Goal: Task Accomplishment & Management: Manage account settings

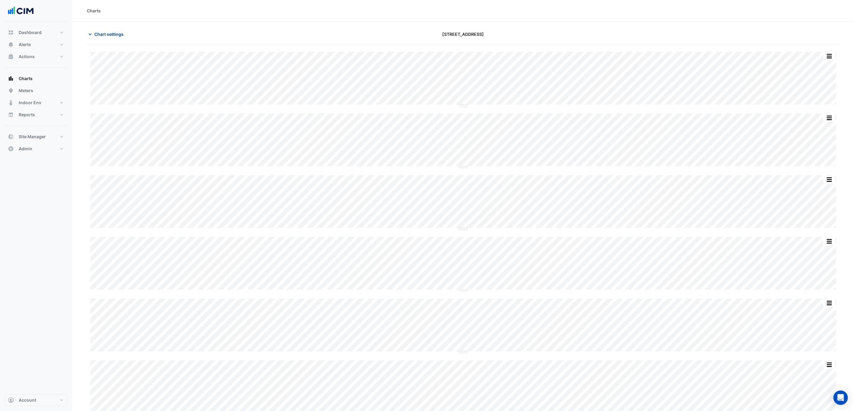
click at [111, 36] on span "Chart settings" at bounding box center [108, 34] width 29 height 6
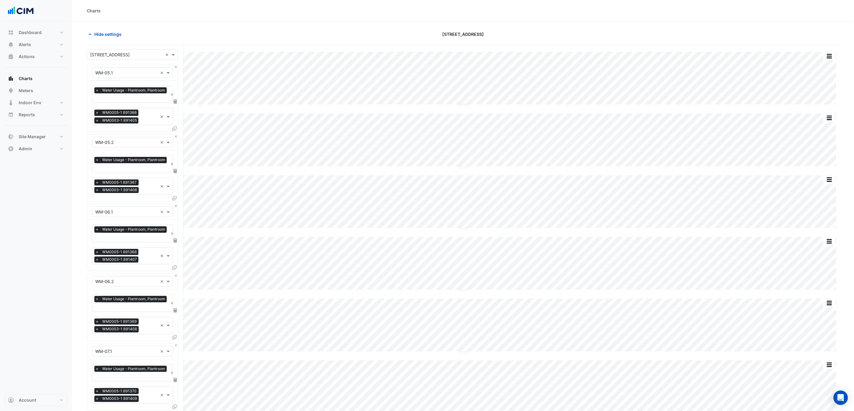
click at [127, 54] on input "text" at bounding box center [126, 55] width 73 height 6
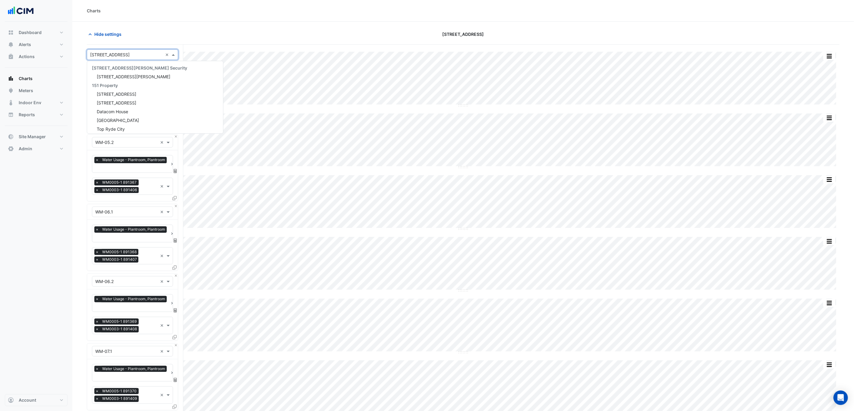
scroll to position [1267, 0]
click at [141, 40] on div "Hide settings 121 Exhibition Street" at bounding box center [463, 37] width 752 height 16
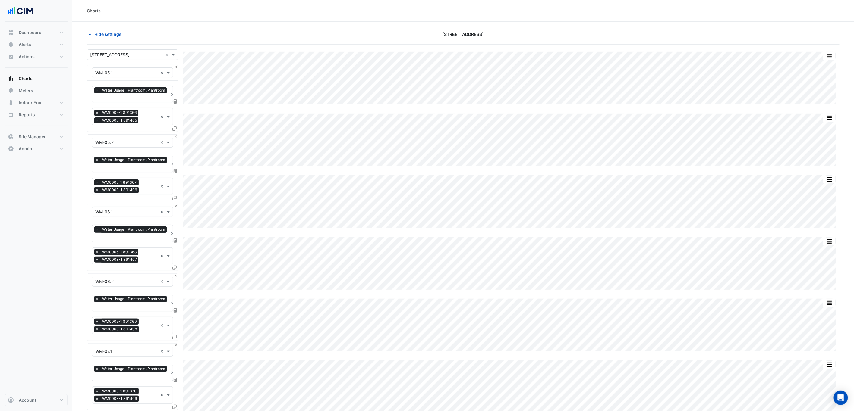
click at [122, 71] on input "text" at bounding box center [126, 73] width 62 height 6
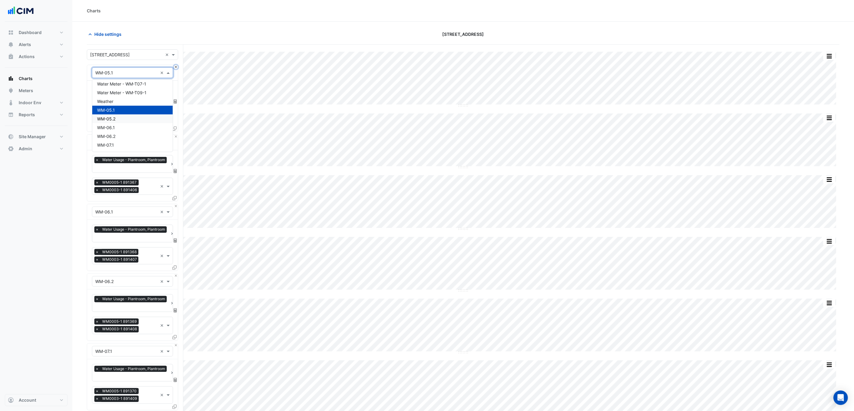
click at [176, 68] on button "Close" at bounding box center [176, 67] width 4 height 4
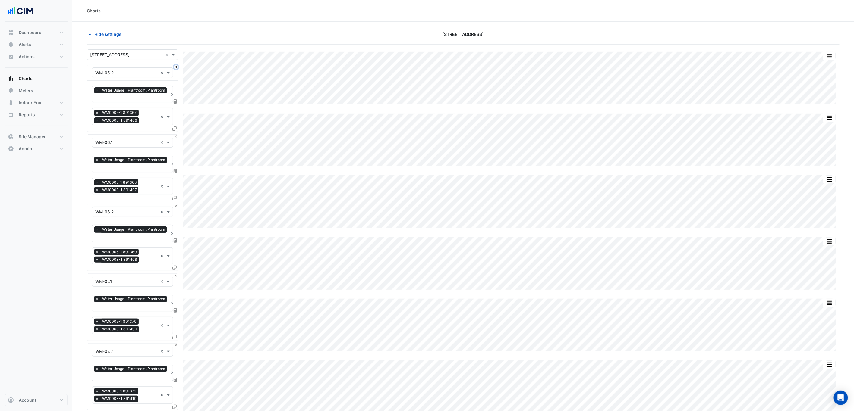
click at [176, 68] on button "Close" at bounding box center [176, 67] width 4 height 4
click at [176, 135] on button "Close" at bounding box center [176, 137] width 4 height 4
click at [176, 68] on button "Close" at bounding box center [176, 67] width 4 height 4
click at [176, 67] on button "Close" at bounding box center [176, 67] width 4 height 4
click at [176, 135] on button "Close" at bounding box center [176, 137] width 4 height 4
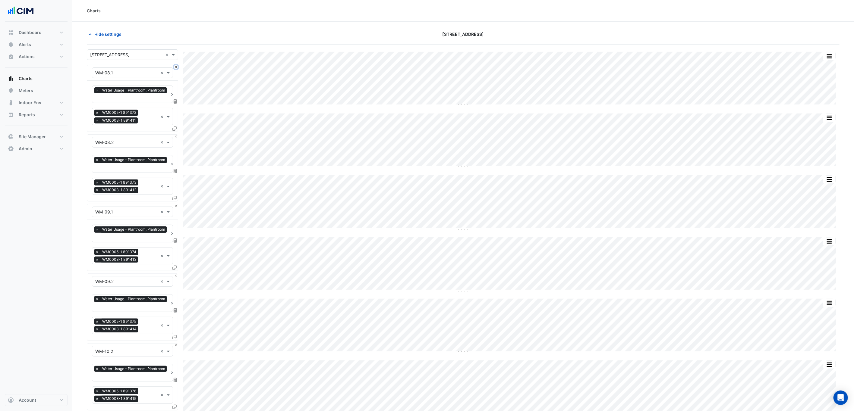
click at [176, 67] on button "Close" at bounding box center [176, 67] width 4 height 4
click at [176, 135] on button "Close" at bounding box center [176, 137] width 4 height 4
click at [176, 67] on button "Close" at bounding box center [176, 67] width 4 height 4
click at [176, 135] on button "Close" at bounding box center [176, 137] width 4 height 4
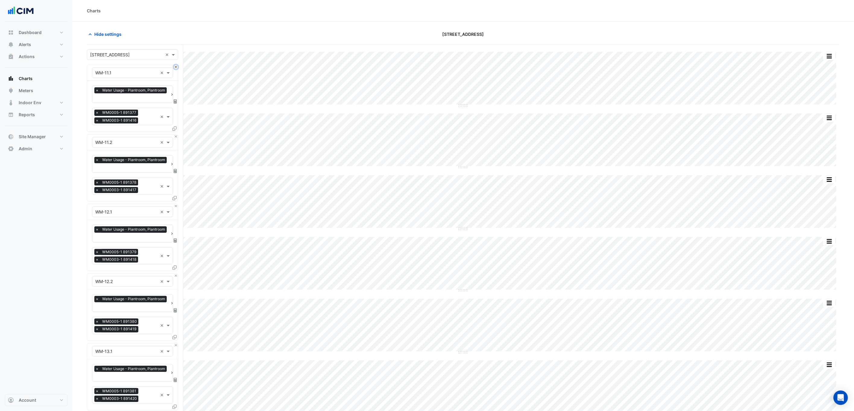
click at [176, 67] on button "Close" at bounding box center [176, 67] width 4 height 4
click at [176, 135] on button "Close" at bounding box center [176, 137] width 4 height 4
click at [176, 67] on button "Close" at bounding box center [176, 67] width 4 height 4
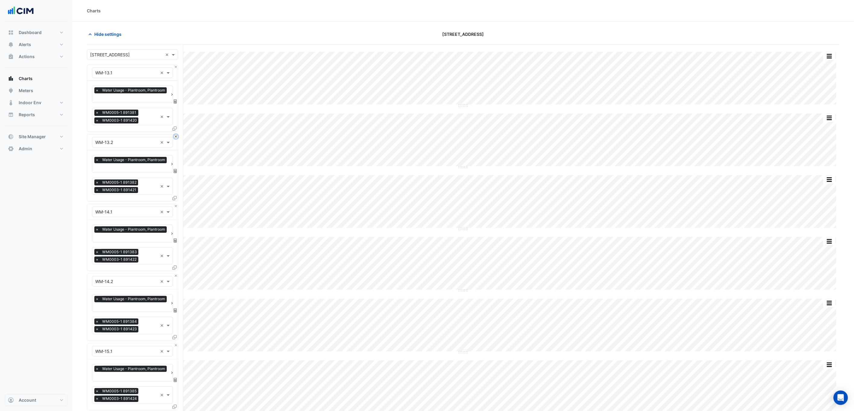
click at [176, 135] on button "Close" at bounding box center [176, 137] width 4 height 4
click at [176, 67] on button "Close" at bounding box center [176, 67] width 4 height 4
click at [176, 135] on button "Close" at bounding box center [176, 137] width 4 height 4
click at [176, 67] on button "Close" at bounding box center [176, 67] width 4 height 4
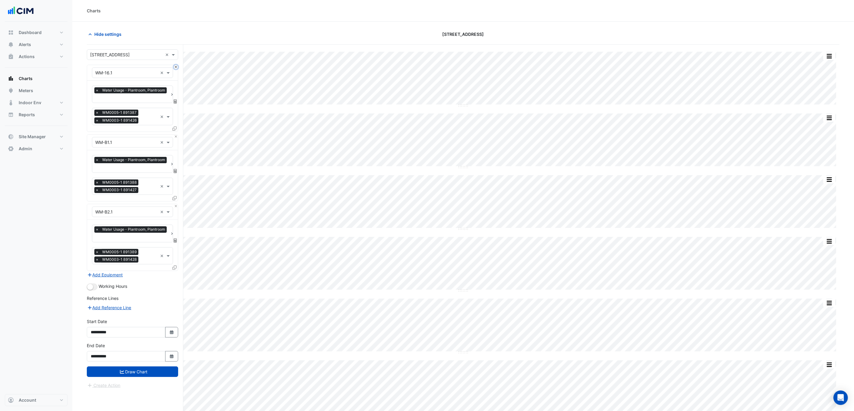
click at [176, 67] on button "Close" at bounding box center [176, 67] width 4 height 4
click at [176, 135] on button "Close" at bounding box center [176, 137] width 4 height 4
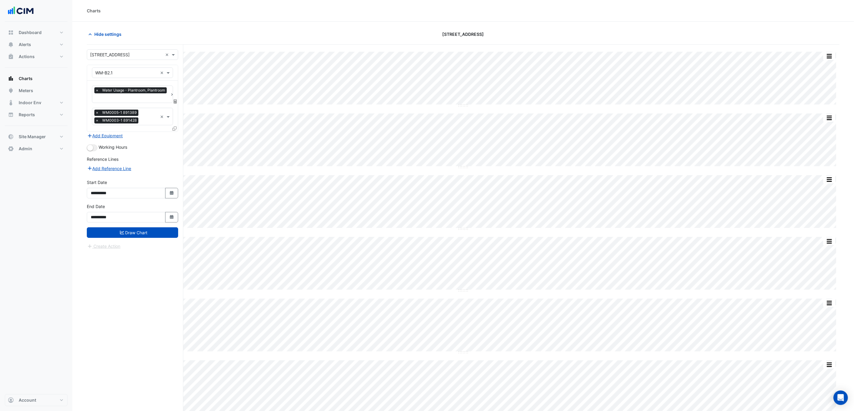
click at [176, 67] on div "× WM-B2.1 ×" at bounding box center [132, 73] width 91 height 16
click at [119, 74] on input "text" at bounding box center [126, 73] width 62 height 6
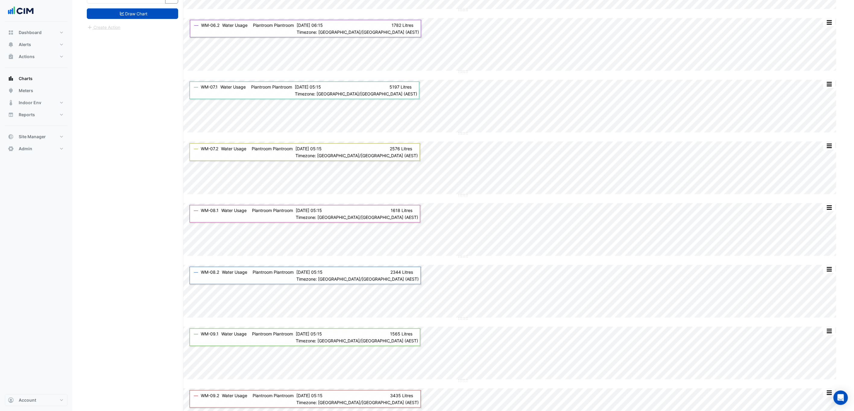
scroll to position [0, 0]
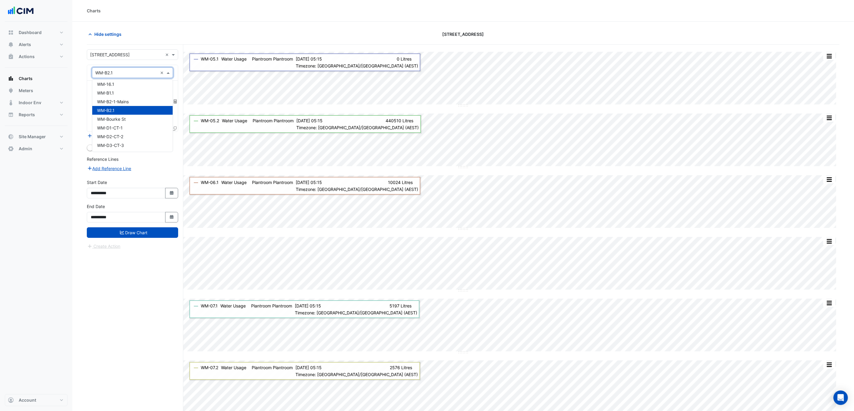
click at [143, 106] on div "WM-B2.1" at bounding box center [132, 110] width 80 height 9
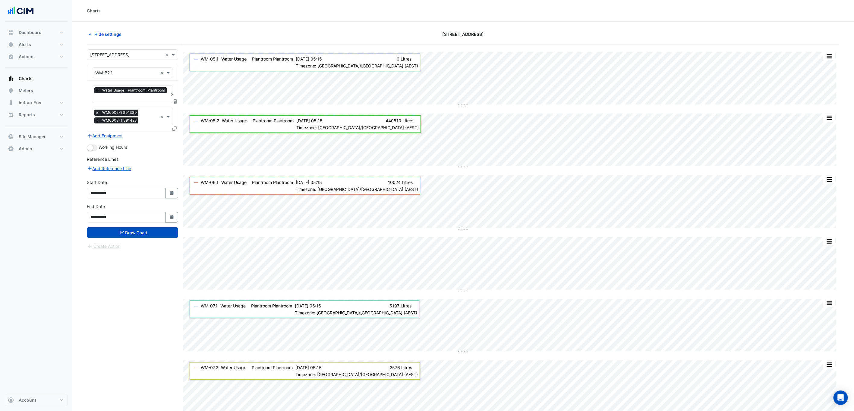
click at [139, 80] on div "× WM-B2.1 ×" at bounding box center [132, 73] width 91 height 16
click at [137, 78] on div "× WM-B2.1 ×" at bounding box center [132, 72] width 81 height 11
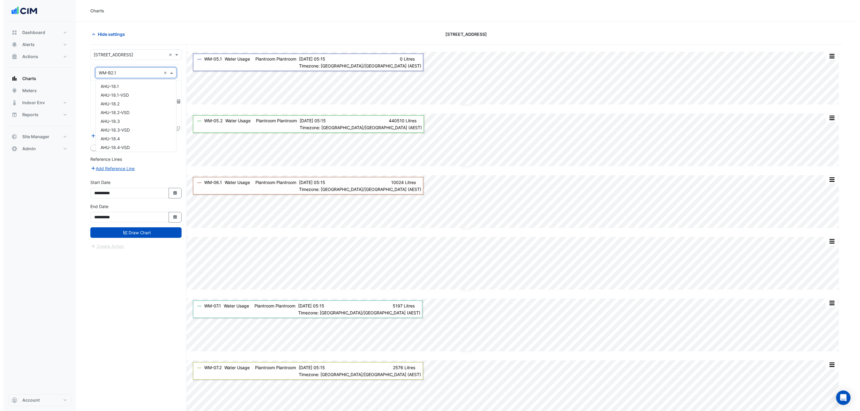
scroll to position [13981, 0]
click at [135, 115] on div "WM-Bourke St" at bounding box center [132, 119] width 80 height 9
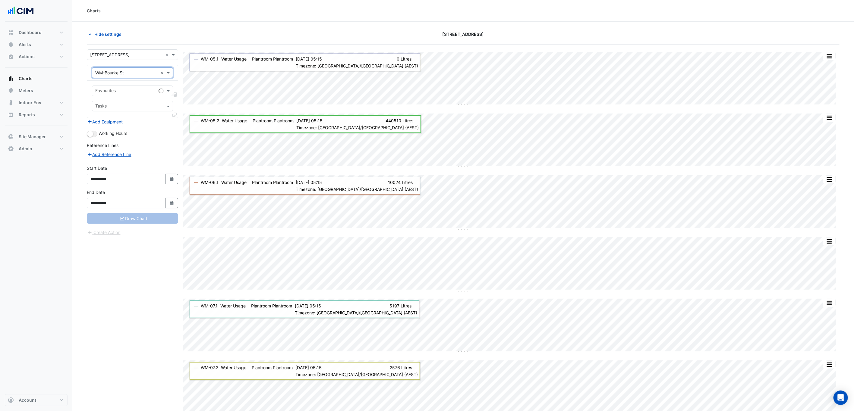
click at [151, 95] on div at bounding box center [125, 92] width 62 height 8
click at [142, 108] on div "Water Usage - Plantroom, Plantroom" at bounding box center [132, 104] width 81 height 9
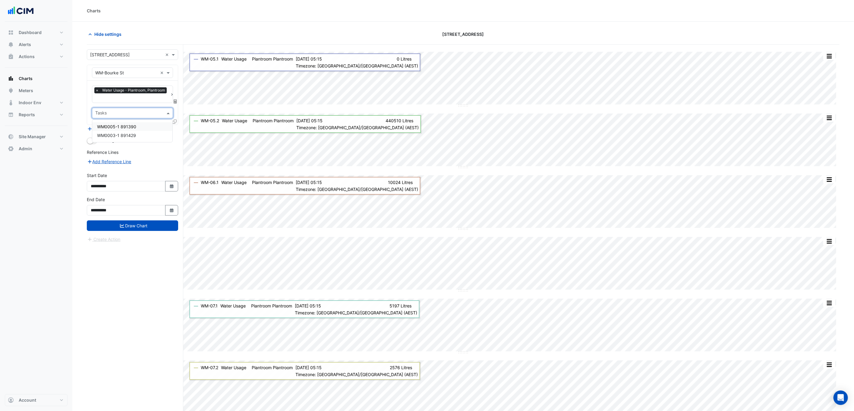
click at [146, 112] on input "text" at bounding box center [128, 114] width 67 height 6
click at [146, 126] on div "WM0005-1 891390" at bounding box center [132, 126] width 80 height 9
click at [147, 116] on input "text" at bounding box center [149, 114] width 17 height 6
click at [149, 134] on div "WM0003-1 891429" at bounding box center [132, 135] width 80 height 9
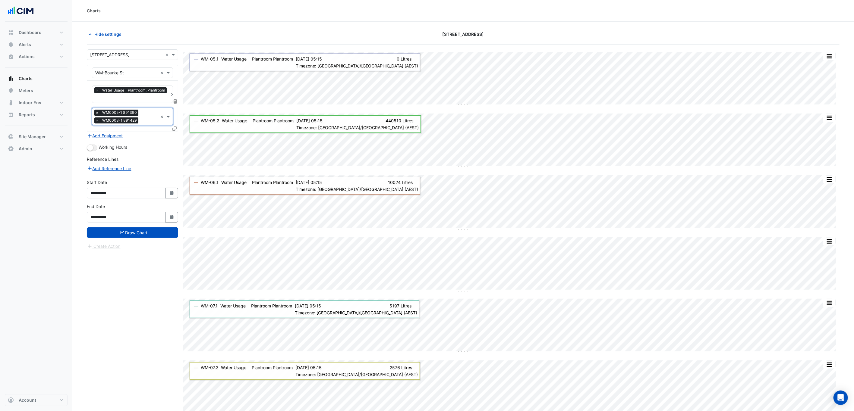
click at [174, 127] on icon at bounding box center [174, 129] width 4 height 4
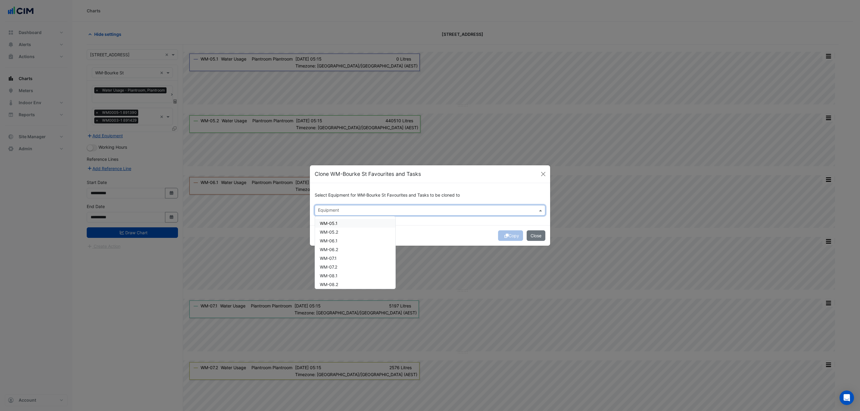
click at [393, 209] on input "text" at bounding box center [426, 211] width 217 height 6
type input "*"
click at [357, 262] on div "WM-D1-CT-1" at bounding box center [355, 261] width 80 height 9
click at [353, 272] on div "WM-D2-CT-2" at bounding box center [355, 269] width 80 height 9
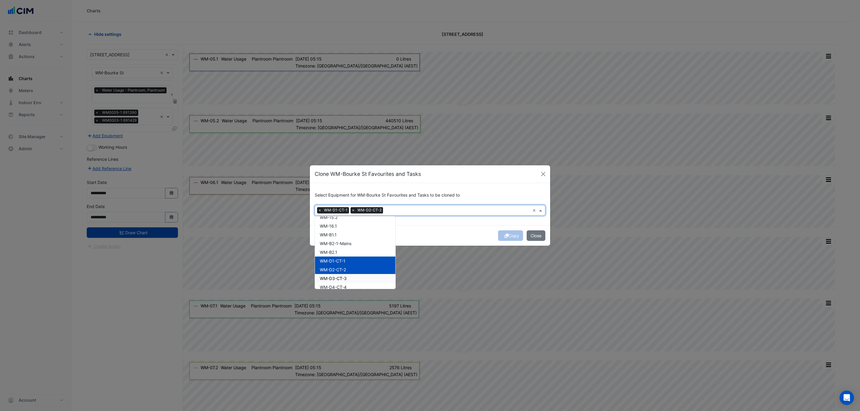
click at [353, 276] on div "WM-D3-CT-3" at bounding box center [355, 278] width 80 height 9
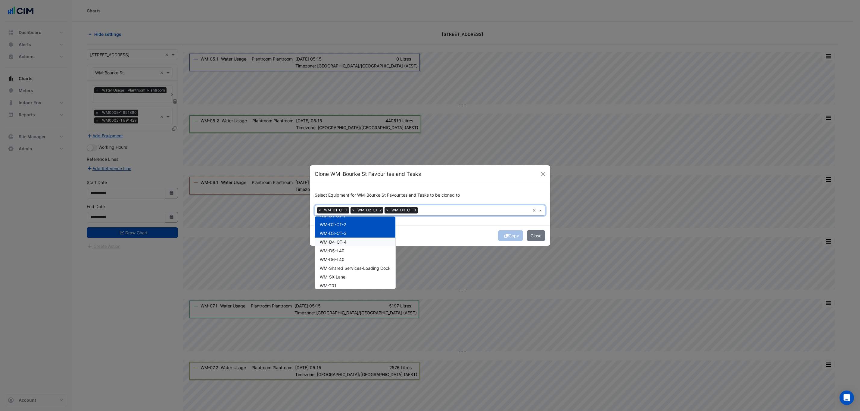
click at [366, 242] on div "WM-D4-CT-4" at bounding box center [355, 242] width 80 height 9
click at [366, 249] on div "WM-05.1 WM-05.2 WM-06.1 WM-06.2 WM-07.1 WM-07.2 WM-08.1 WM-08.2 WM-09.1 WM-09.2…" at bounding box center [355, 185] width 80 height 384
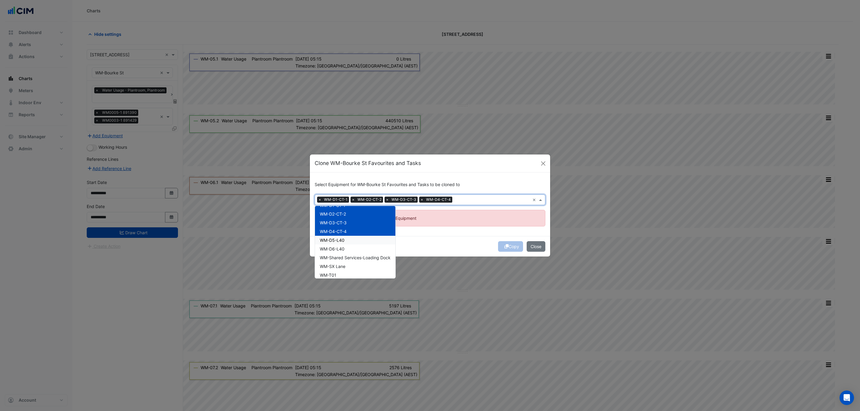
click at [358, 240] on div "WM-D5-L40" at bounding box center [355, 240] width 80 height 9
click at [359, 245] on div "WM-D6-L40" at bounding box center [355, 249] width 80 height 9
click at [360, 255] on span "WM-Shared Services-Loading Dock" at bounding box center [355, 257] width 71 height 5
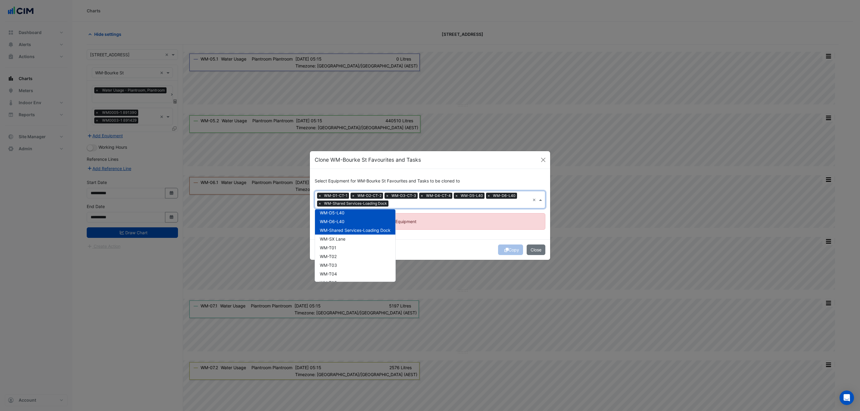
scroll to position [271, 0]
click at [359, 225] on div "WM-SX Lane" at bounding box center [355, 224] width 80 height 9
click at [358, 232] on div "WM-T01" at bounding box center [355, 233] width 80 height 9
click at [358, 239] on div "WM-T02" at bounding box center [355, 242] width 80 height 9
click at [357, 247] on div "WM-T03" at bounding box center [355, 250] width 80 height 9
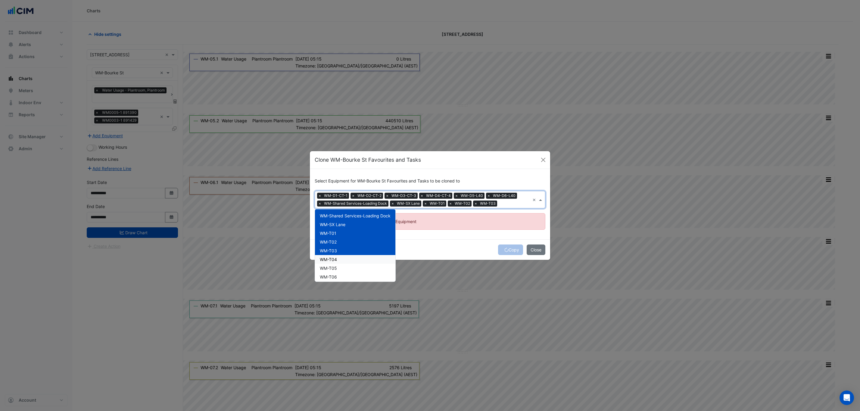
drag, startPoint x: 356, startPoint y: 259, endPoint x: 355, endPoint y: 268, distance: 9.2
click at [356, 260] on div "WM-T04" at bounding box center [355, 259] width 80 height 9
click at [355, 273] on div "WM-T06" at bounding box center [355, 277] width 80 height 9
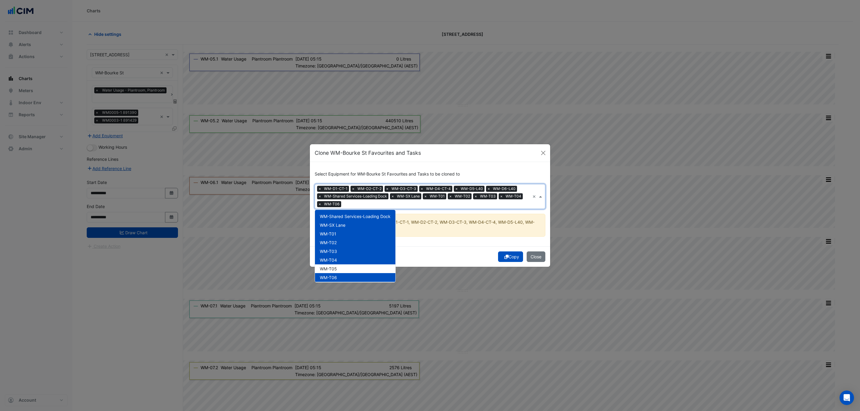
click at [355, 273] on div "WM-T06" at bounding box center [355, 277] width 80 height 9
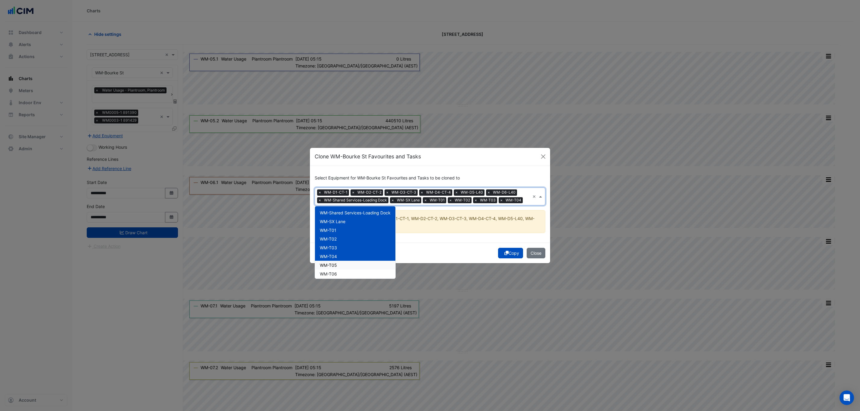
click at [354, 266] on div "WM-T05" at bounding box center [355, 265] width 80 height 9
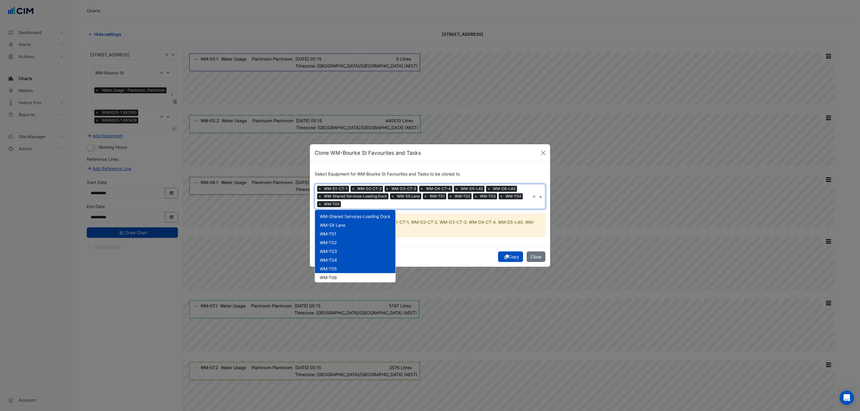
click at [353, 274] on div "WM-T06" at bounding box center [355, 277] width 80 height 9
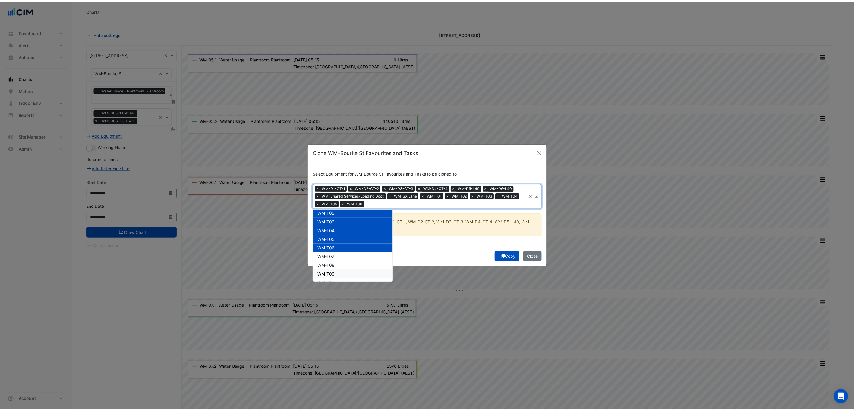
scroll to position [316, 0]
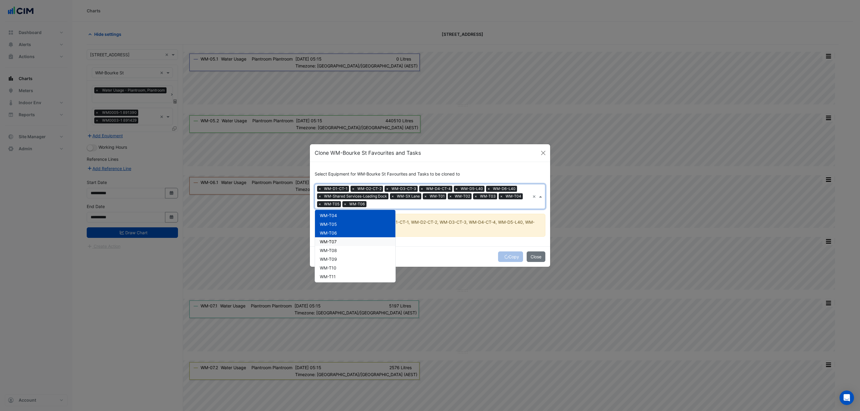
click at [361, 243] on div "WM-T07" at bounding box center [355, 241] width 80 height 9
click at [362, 251] on div "WM-T08" at bounding box center [355, 250] width 80 height 9
click at [361, 260] on div "WM-T09" at bounding box center [355, 259] width 80 height 9
click at [361, 265] on div "WM-T10" at bounding box center [355, 268] width 80 height 9
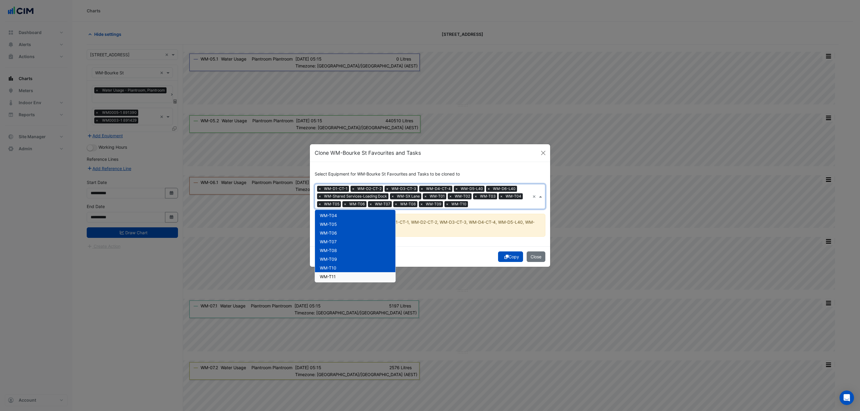
click at [361, 277] on div "WM-T11" at bounding box center [355, 276] width 80 height 9
click at [475, 257] on div "Copy Close" at bounding box center [430, 256] width 240 height 20
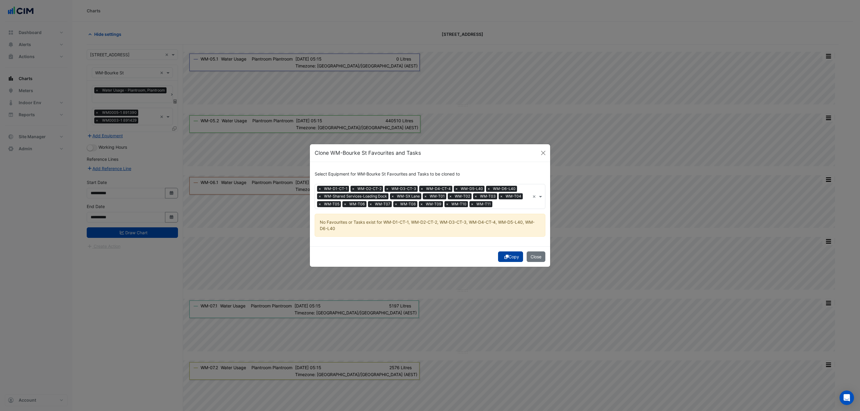
click at [506, 258] on button "Copy" at bounding box center [510, 257] width 25 height 11
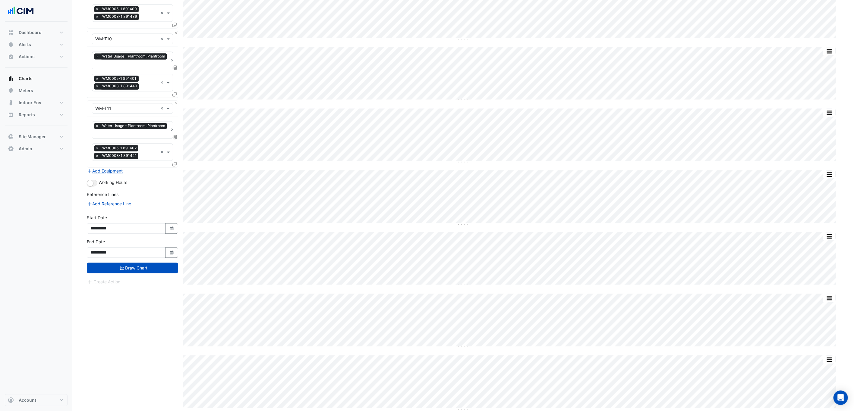
scroll to position [949, 0]
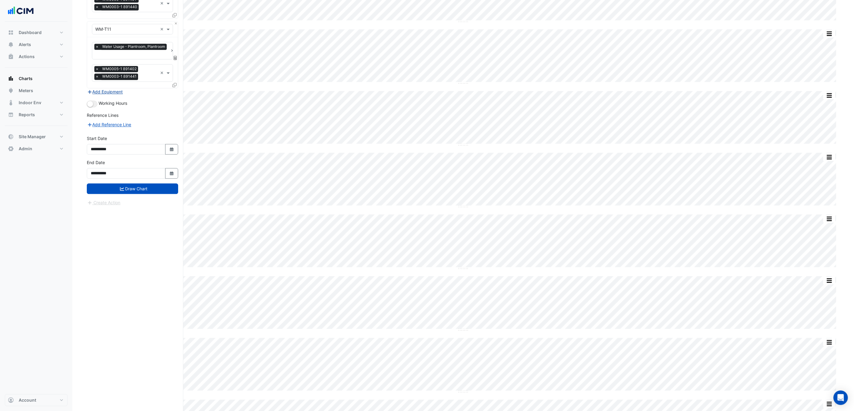
click at [112, 95] on button "Add Equipment" at bounding box center [105, 91] width 36 height 7
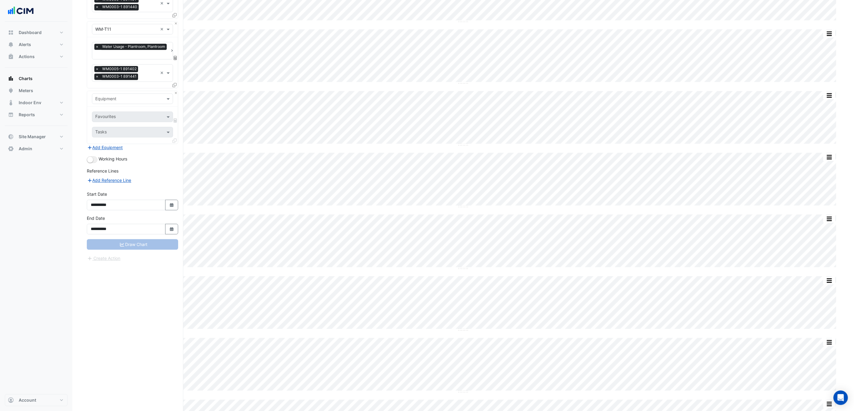
click at [123, 102] on input "text" at bounding box center [126, 99] width 62 height 6
type input "**"
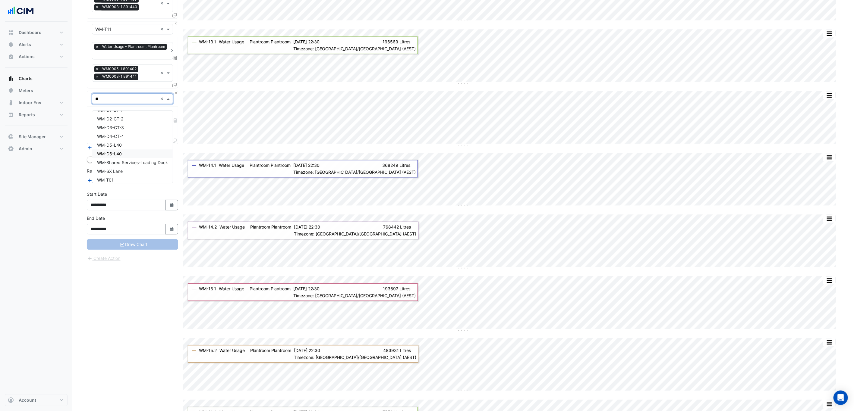
scroll to position [329, 0]
click at [143, 155] on div "WM-D1-CT-1" at bounding box center [132, 155] width 80 height 9
click at [141, 128] on div "Favourites Tasks" at bounding box center [132, 125] width 91 height 37
click at [139, 121] on input "text" at bounding box center [128, 117] width 67 height 6
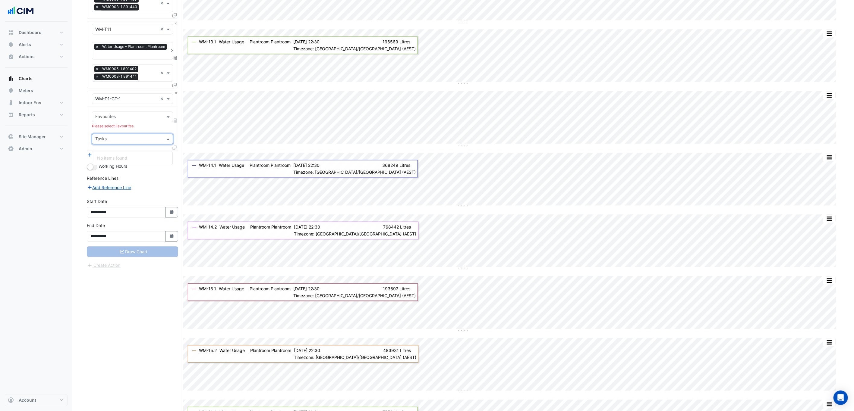
click at [134, 143] on input "text" at bounding box center [128, 139] width 67 height 6
click at [132, 121] on input "text" at bounding box center [128, 117] width 67 height 6
click at [176, 95] on button "Close" at bounding box center [176, 93] width 4 height 4
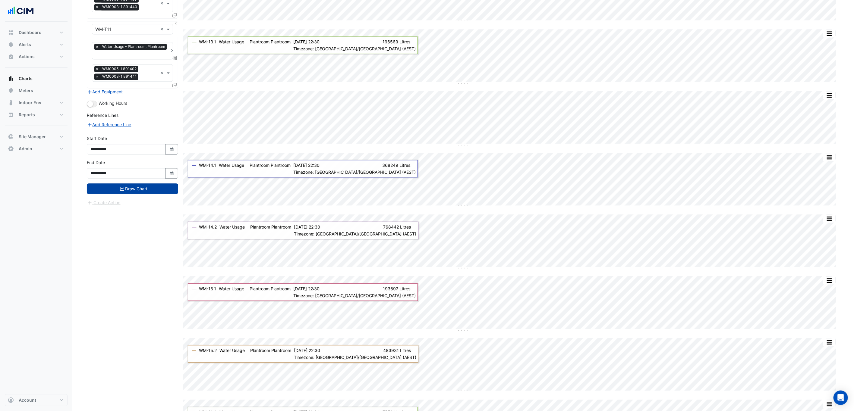
click at [164, 194] on button "Draw Chart" at bounding box center [132, 188] width 91 height 11
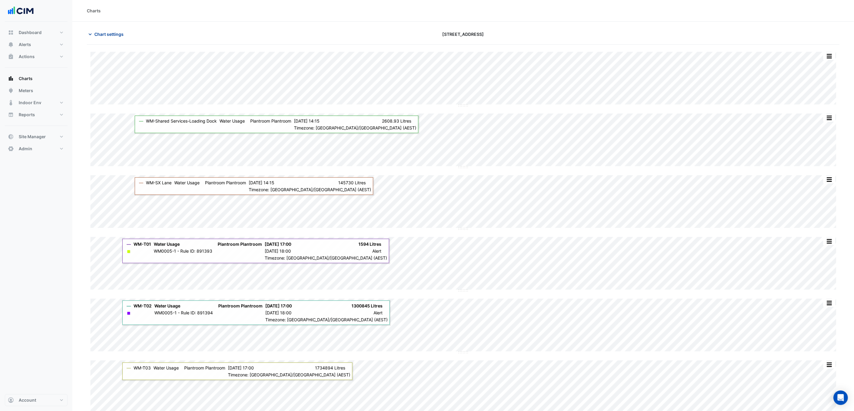
click at [112, 35] on span "Chart settings" at bounding box center [108, 34] width 29 height 6
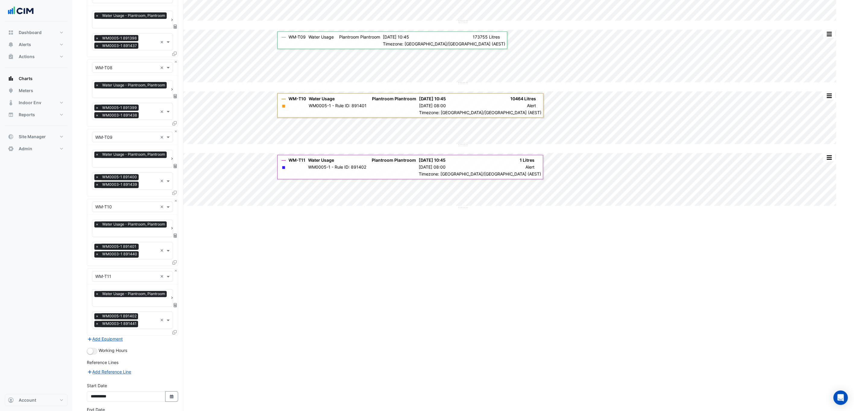
scroll to position [756, 0]
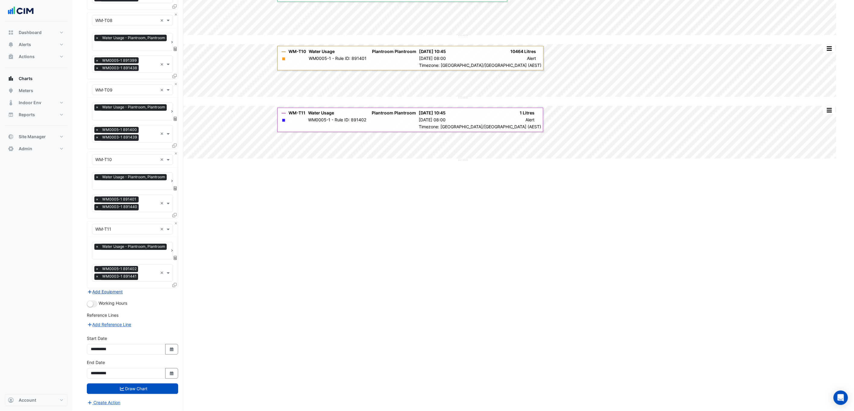
click at [101, 291] on button "Add Equipment" at bounding box center [105, 292] width 36 height 7
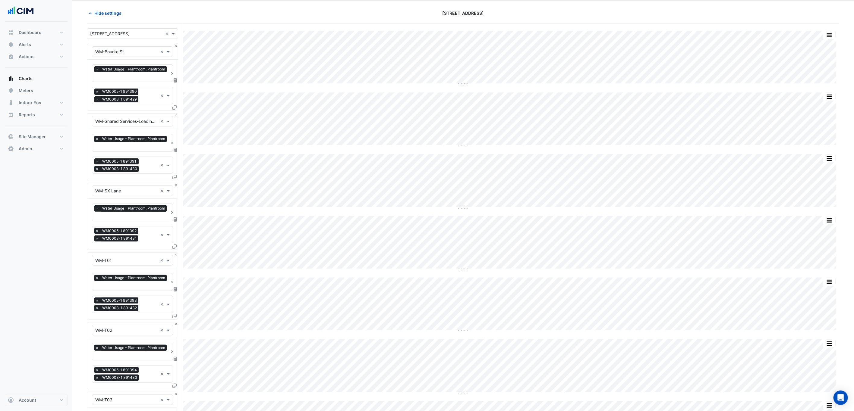
scroll to position [0, 0]
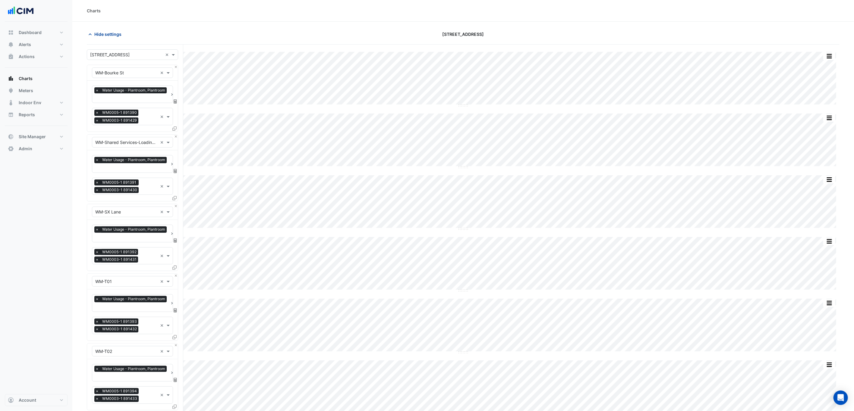
click at [117, 33] on span "Hide settings" at bounding box center [107, 34] width 27 height 6
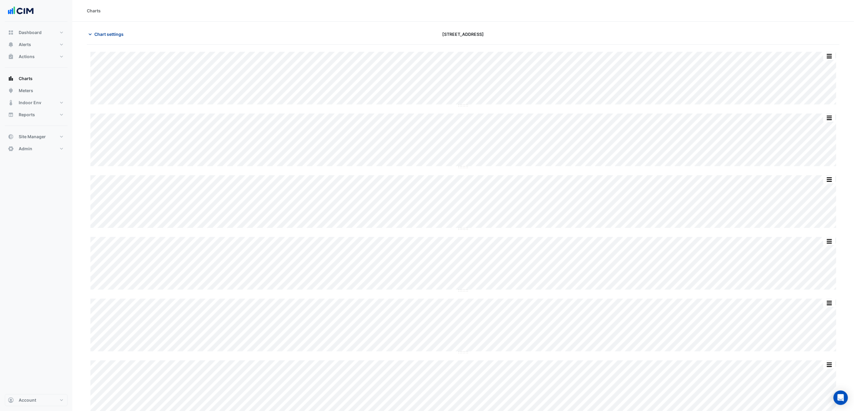
click at [105, 36] on span "Chart settings" at bounding box center [108, 34] width 29 height 6
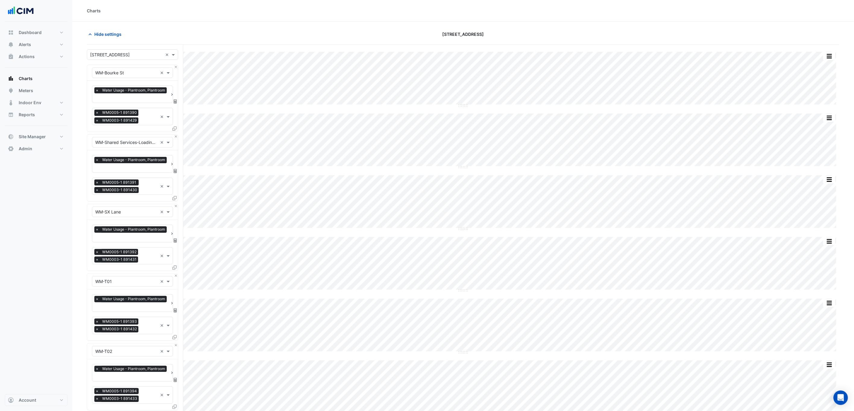
click at [124, 56] on input "text" at bounding box center [126, 55] width 73 height 6
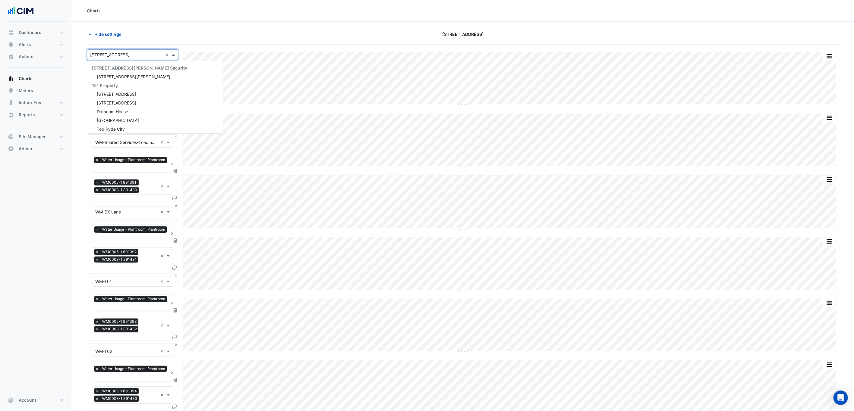
scroll to position [1267, 0]
click at [251, 40] on div "Hide settings 121 Exhibition Street" at bounding box center [463, 37] width 752 height 16
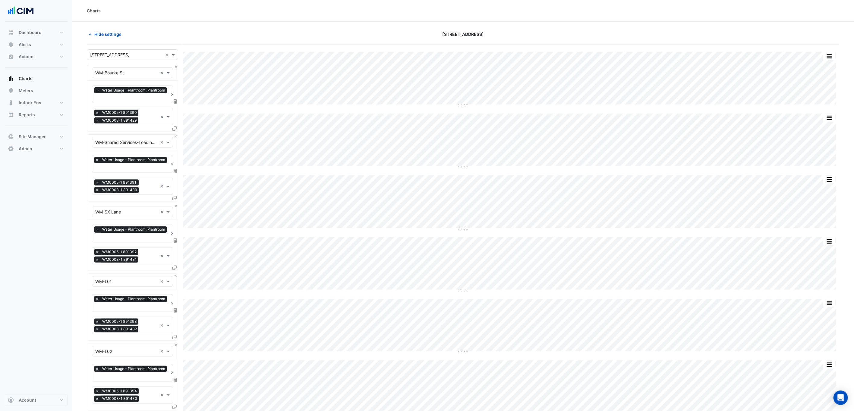
click at [115, 59] on div "× 121 Exhibition Street ×" at bounding box center [132, 54] width 91 height 11
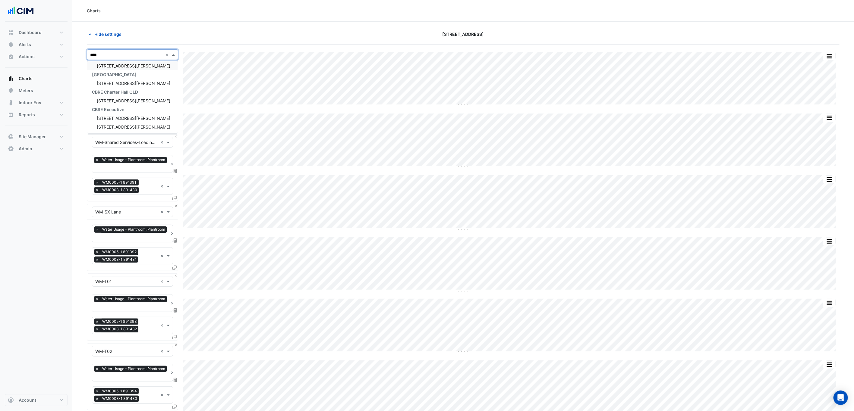
scroll to position [0, 0]
type input "*******"
click at [128, 75] on span "[STREET_ADDRESS][PERSON_NAME]" at bounding box center [134, 76] width 74 height 5
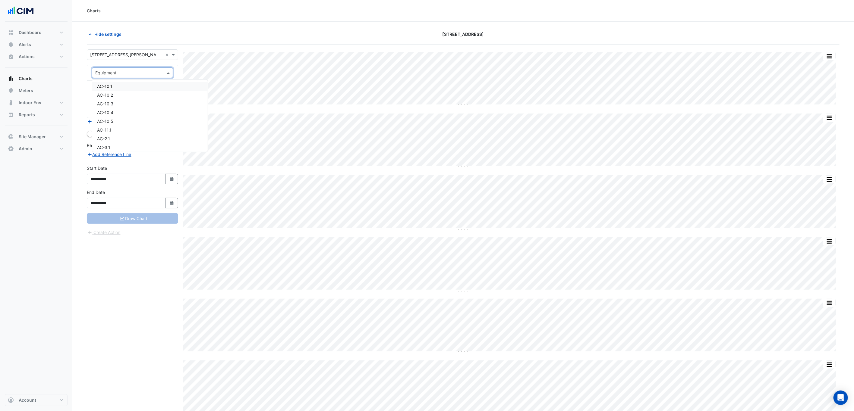
click at [128, 75] on input "text" at bounding box center [126, 73] width 62 height 6
type input "**"
click at [144, 126] on div "WM-CW" at bounding box center [149, 129] width 115 height 9
click at [138, 94] on input "text" at bounding box center [125, 91] width 61 height 6
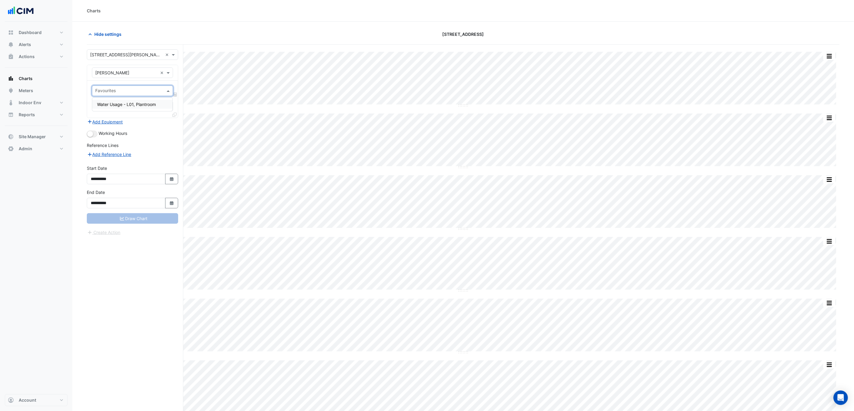
click at [139, 106] on span "Water Usage - L01, Plantroom" at bounding box center [126, 104] width 59 height 5
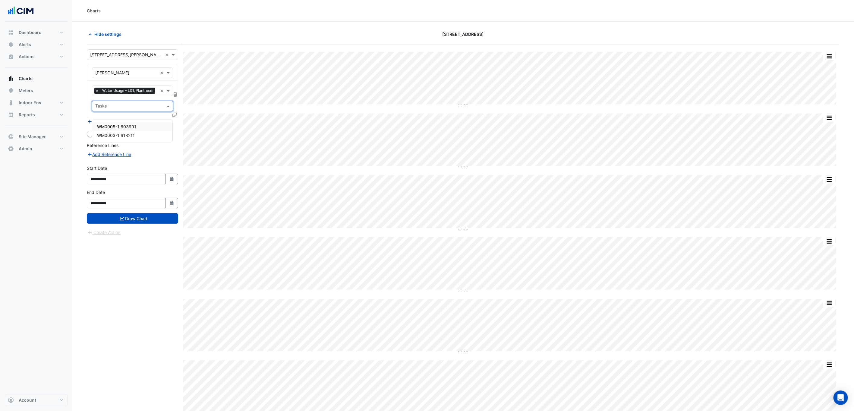
click at [139, 110] on input "text" at bounding box center [128, 107] width 67 height 6
click at [137, 125] on div "WM0005-1 603991" at bounding box center [132, 126] width 80 height 9
click at [143, 110] on input "text" at bounding box center [149, 107] width 17 height 6
click at [143, 133] on div "WM0003-1 618211" at bounding box center [132, 135] width 80 height 9
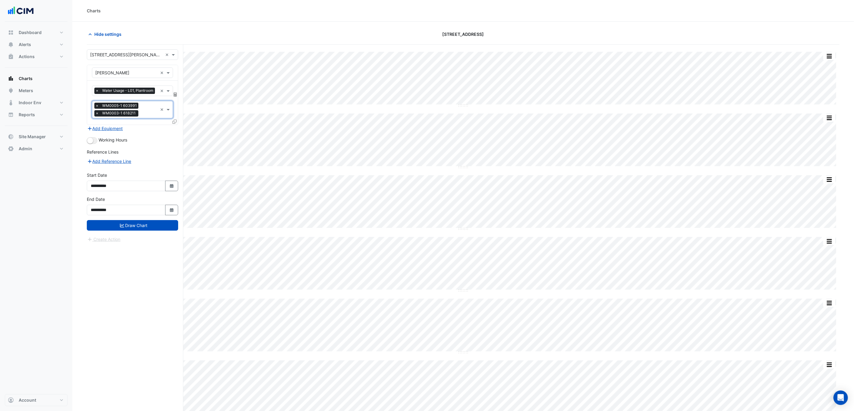
click at [176, 124] on icon at bounding box center [174, 122] width 4 height 4
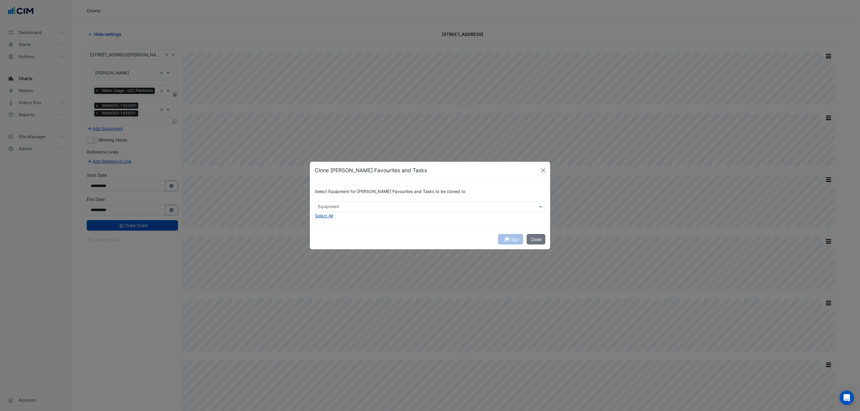
click at [330, 219] on button "Select All" at bounding box center [324, 215] width 19 height 7
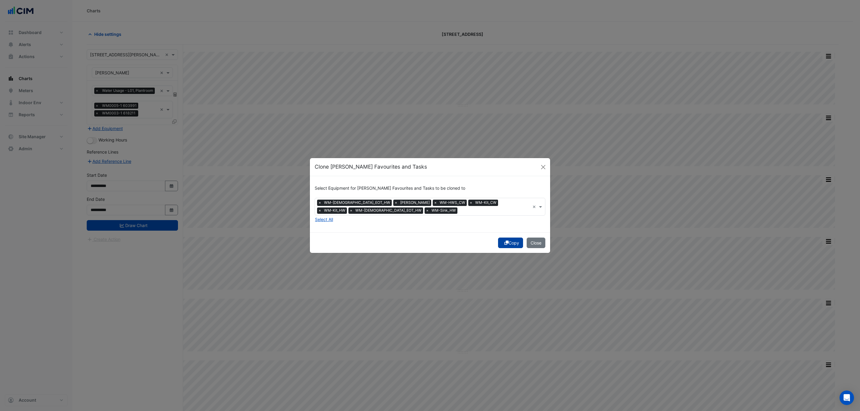
click at [507, 243] on button "Copy" at bounding box center [510, 243] width 25 height 11
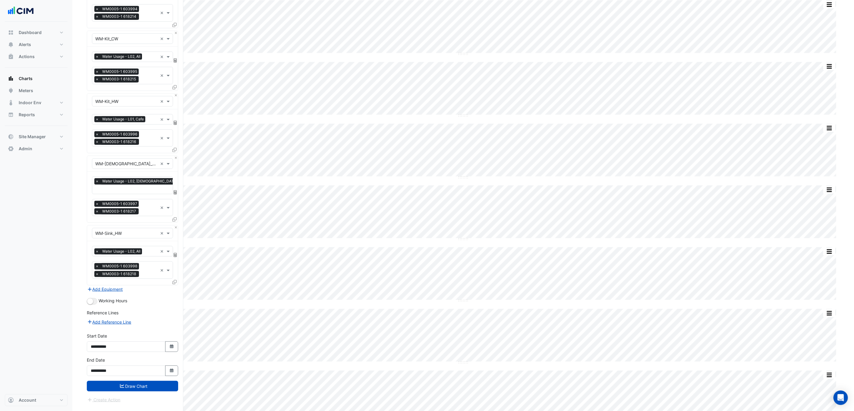
scroll to position [407, 0]
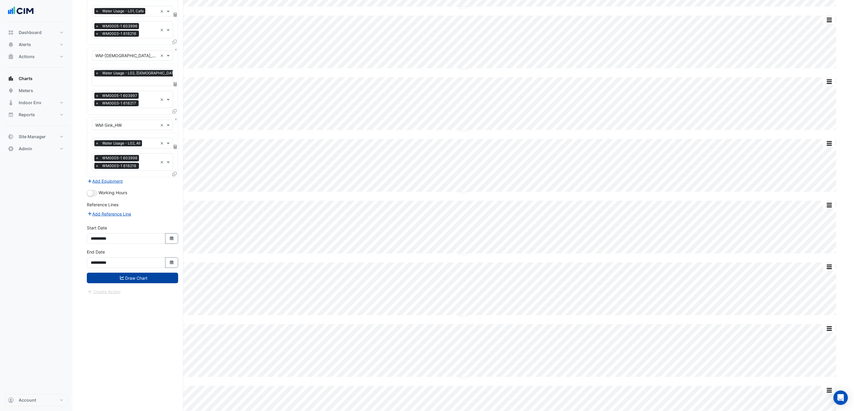
click at [111, 283] on button "Draw Chart" at bounding box center [132, 278] width 91 height 11
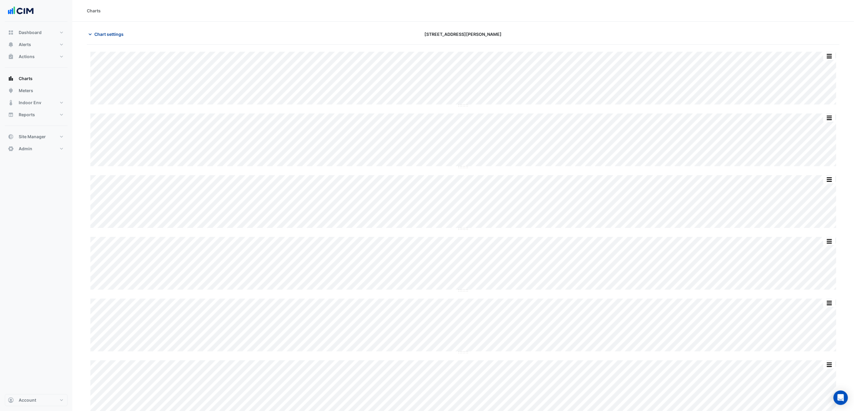
click at [108, 35] on span "Chart settings" at bounding box center [108, 34] width 29 height 6
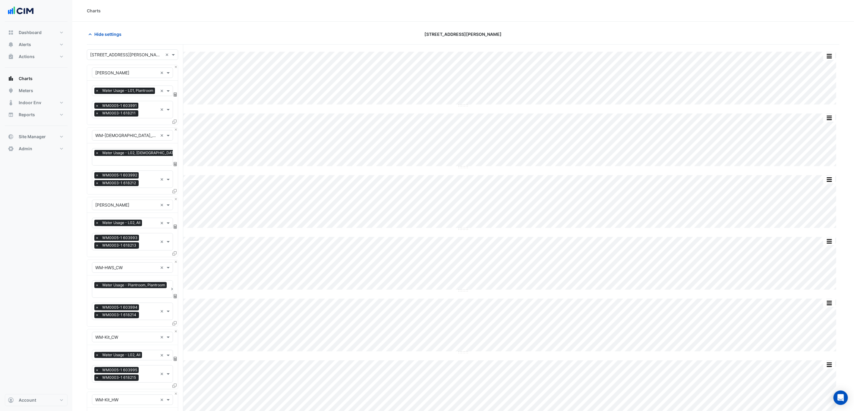
click at [129, 56] on input "text" at bounding box center [126, 55] width 73 height 6
type input "***"
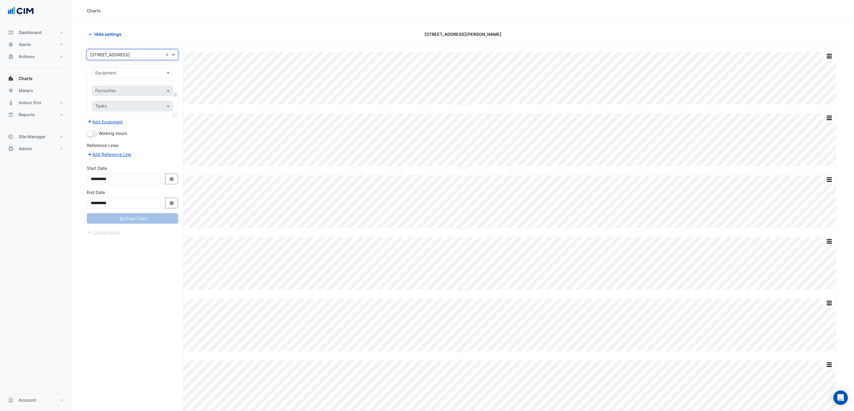
click at [146, 72] on input "text" at bounding box center [126, 73] width 62 height 6
type input "**"
click at [155, 104] on div "WM-Domestic-Cold-Water" at bounding box center [144, 103] width 104 height 9
click at [145, 93] on input "text" at bounding box center [125, 91] width 61 height 6
click at [155, 106] on span "Water Usage - Plantroom, Plantroom" at bounding box center [133, 104] width 72 height 5
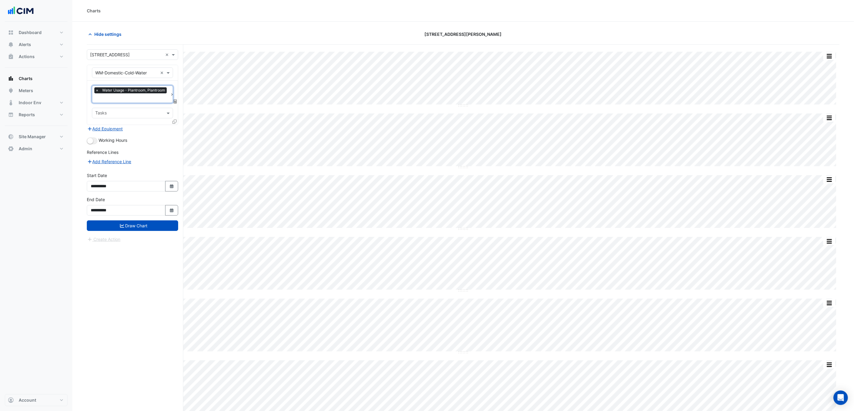
click at [154, 113] on input "text" at bounding box center [128, 114] width 67 height 6
click at [153, 125] on div "WM0005-1 377836" at bounding box center [132, 126] width 80 height 9
click at [150, 116] on input "text" at bounding box center [149, 114] width 17 height 6
click at [148, 131] on div "WM0003-1 686583" at bounding box center [132, 135] width 80 height 9
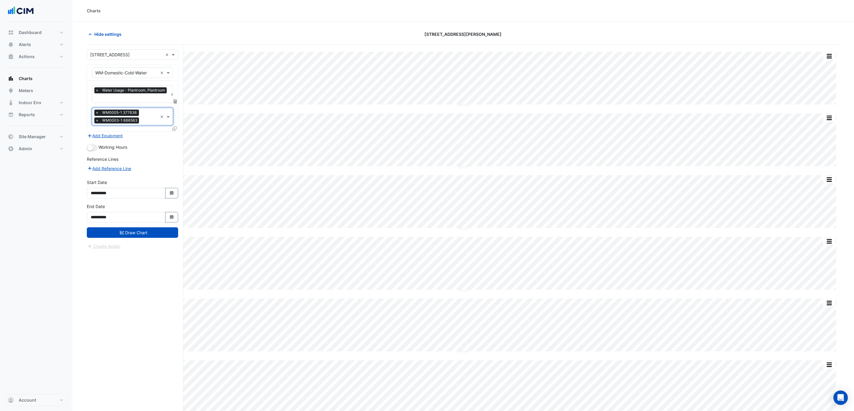
click at [174, 129] on icon at bounding box center [174, 129] width 4 height 4
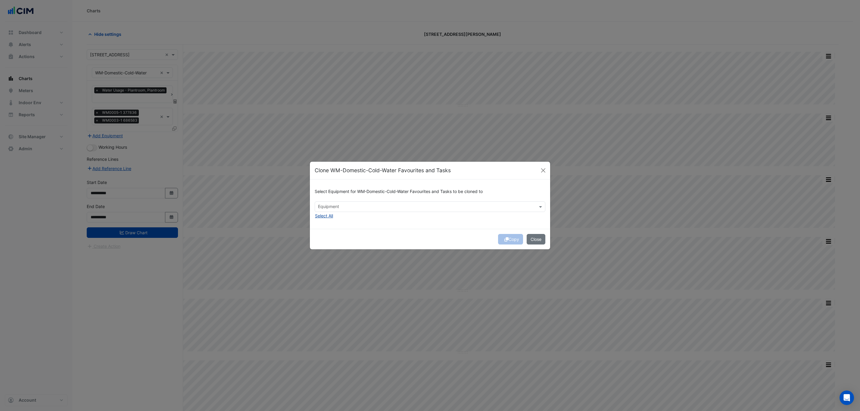
click at [331, 217] on button "Select All" at bounding box center [324, 215] width 19 height 7
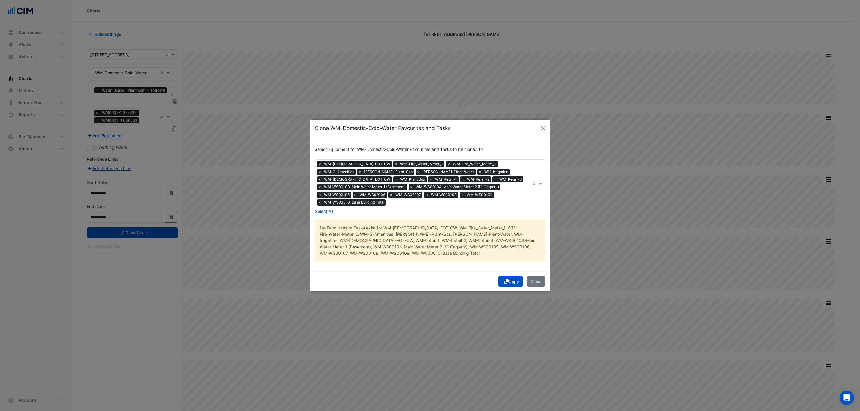
click at [509, 258] on div "Select Equipment for WM-Domestic-Cold-Water Favourites and Tasks to be cloned t…" at bounding box center [430, 203] width 240 height 133
click at [511, 276] on button "Copy" at bounding box center [510, 281] width 25 height 11
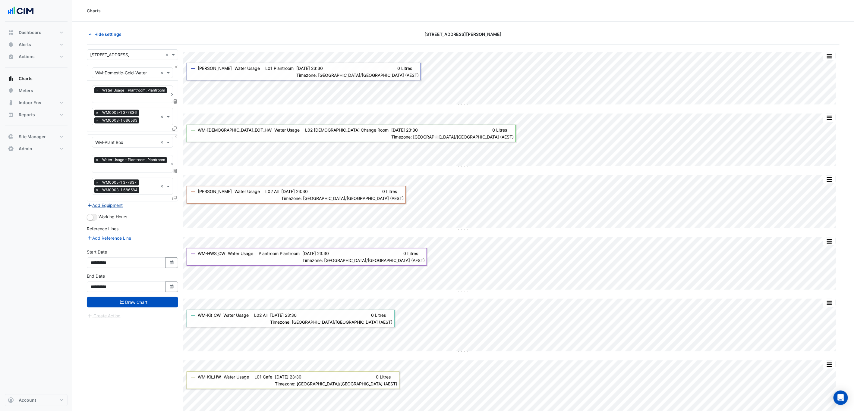
click at [112, 209] on button "Add Equipment" at bounding box center [105, 205] width 36 height 7
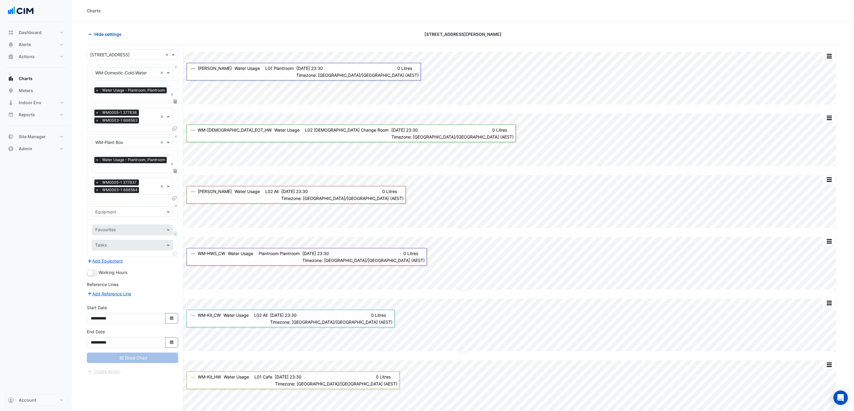
click at [160, 214] on div at bounding box center [132, 211] width 80 height 7
type input "**"
click at [137, 252] on span "WM-Female-EOT-CW" at bounding box center [134, 252] width 74 height 5
click at [141, 231] on input "text" at bounding box center [125, 230] width 61 height 6
click at [141, 246] on span "Water Usage (kL) - Plantroom, Plantroom" at bounding box center [137, 244] width 81 height 5
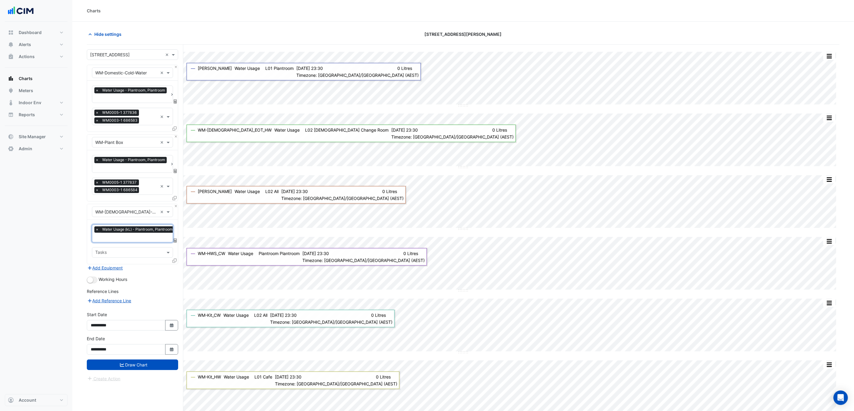
click at [141, 252] on input "text" at bounding box center [128, 253] width 67 height 6
click at [137, 266] on div "WM0003-2 687204" at bounding box center [132, 266] width 80 height 9
click at [174, 263] on icon at bounding box center [174, 261] width 4 height 4
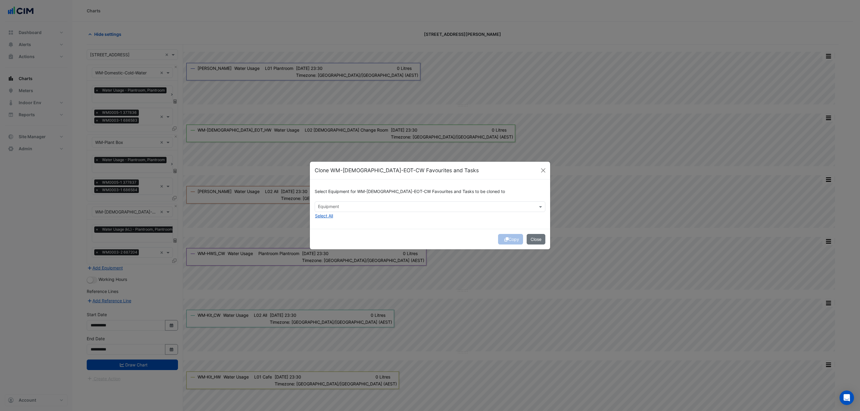
click at [336, 217] on div "Select Equipment for WM-Female-EOT-CW Favourites and Tasks to be cloned to Equi…" at bounding box center [430, 204] width 240 height 49
click at [334, 217] on button "Select All" at bounding box center [324, 215] width 19 height 7
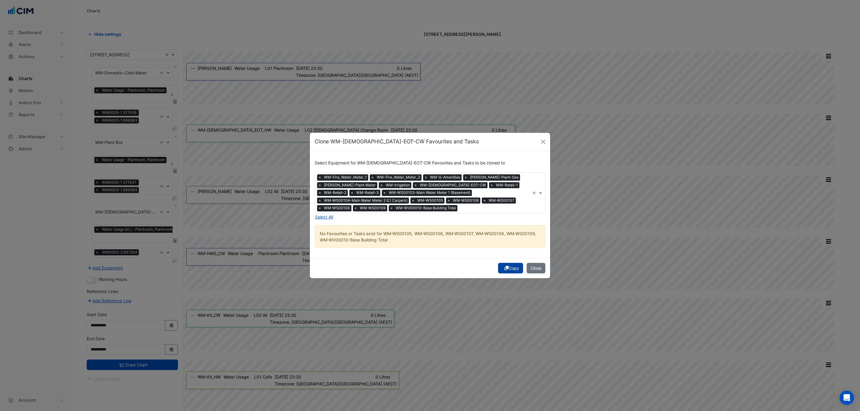
click at [505, 267] on icon "submit" at bounding box center [507, 268] width 4 height 4
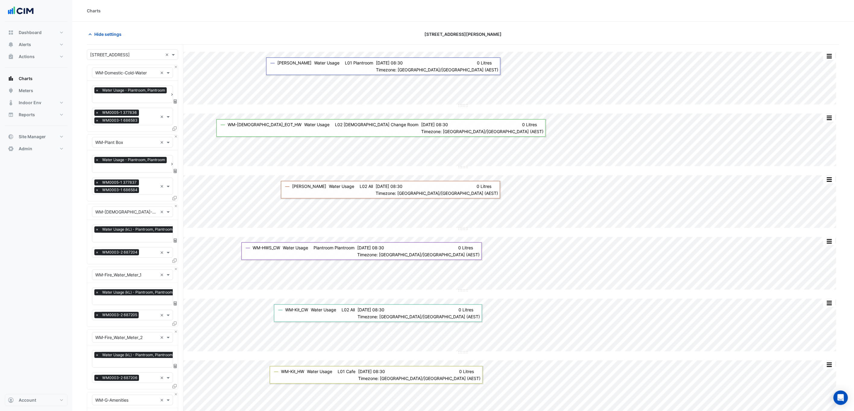
click at [141, 317] on input "text" at bounding box center [149, 316] width 17 height 6
click at [146, 333] on div "WM0005 - Inspect Flatlined Water Sub-Meter 377832" at bounding box center [150, 329] width 116 height 9
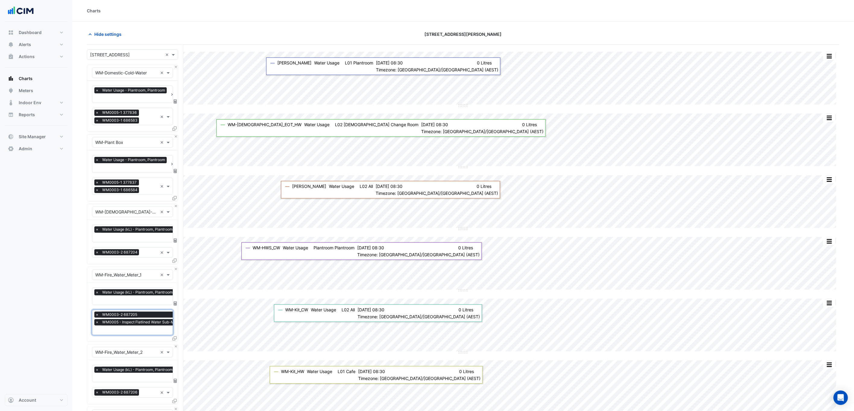
click at [148, 256] on input "text" at bounding box center [149, 253] width 16 height 6
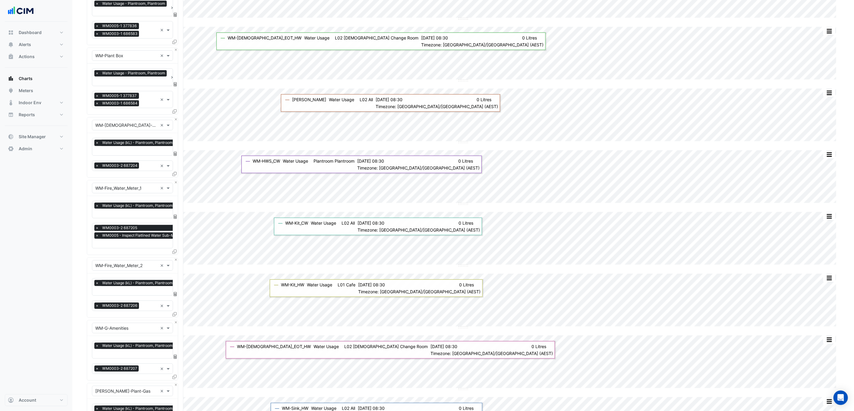
scroll to position [90, 0]
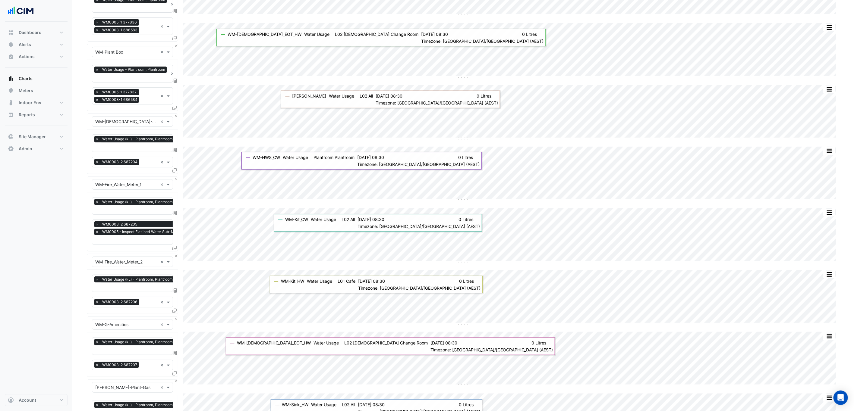
click at [140, 304] on div at bounding box center [148, 303] width 17 height 8
click at [142, 316] on span "WM0005 - Inspect Flatlined Water Sub-Meter 377833" at bounding box center [150, 316] width 107 height 5
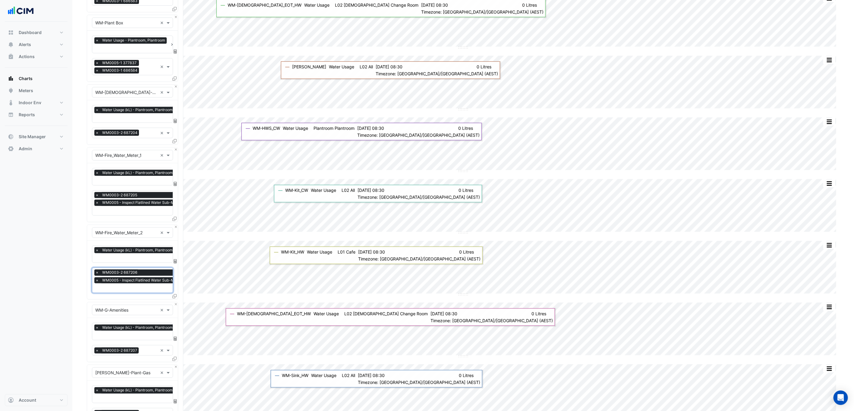
scroll to position [136, 0]
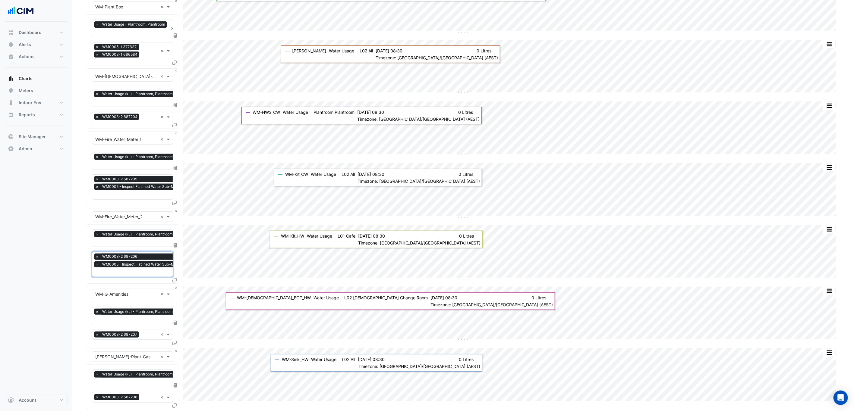
click at [145, 333] on input "text" at bounding box center [149, 335] width 17 height 6
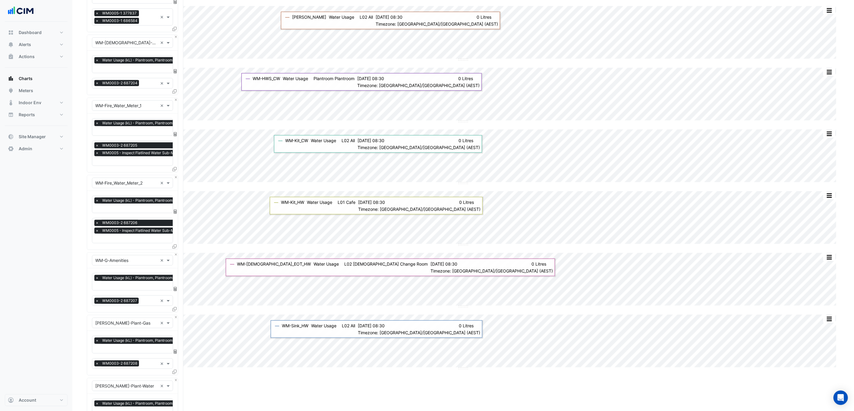
scroll to position [226, 0]
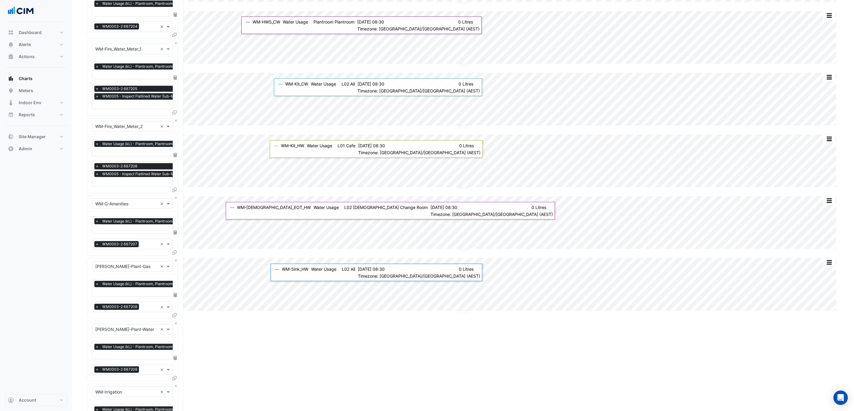
click at [149, 306] on input "text" at bounding box center [149, 308] width 16 height 6
click at [71, 312] on nav "Dashboard Portfolio Ratings Performance Alerts Site Rules Templates Actions Sit…" at bounding box center [36, 205] width 72 height 411
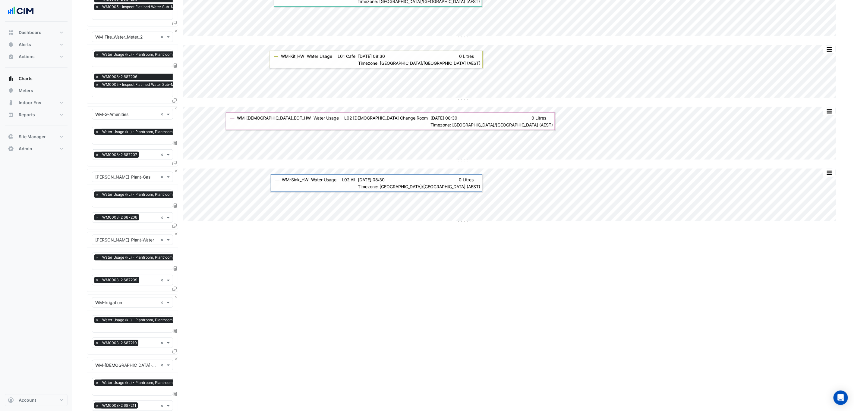
scroll to position [316, 0]
click at [145, 278] on input "text" at bounding box center [149, 280] width 16 height 6
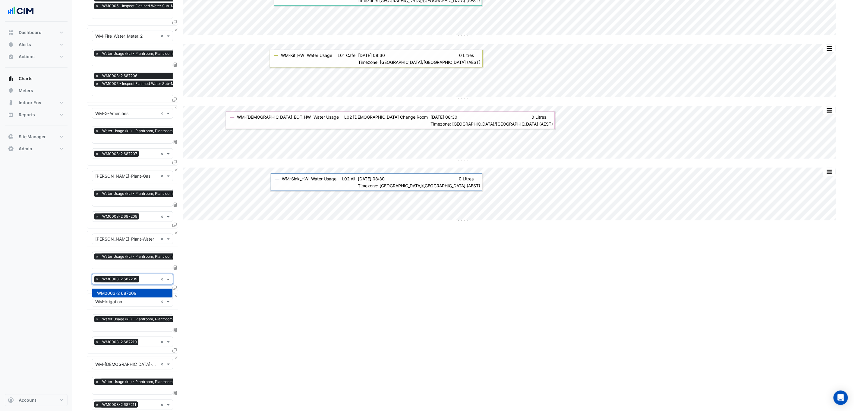
click at [83, 291] on section "Hide settings 14 Stratton Street Split All Split None Print Save as JPEG Save a…" at bounding box center [462, 279] width 781 height 1148
click at [143, 341] on input "text" at bounding box center [149, 343] width 17 height 6
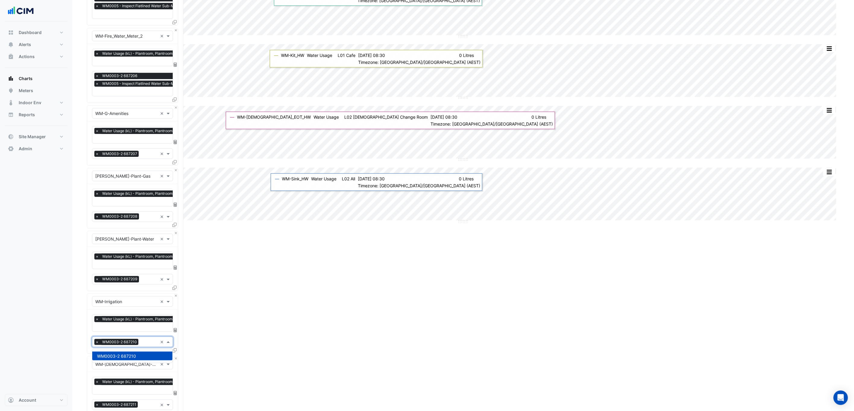
click at [67, 326] on div "Dashboard Portfolio Ratings Performance Alerts Site Rules Templates Actions Sit…" at bounding box center [36, 208] width 63 height 373
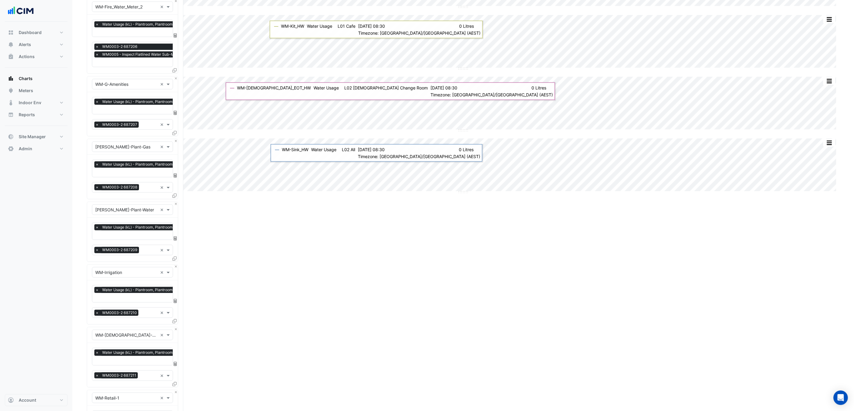
scroll to position [407, 0]
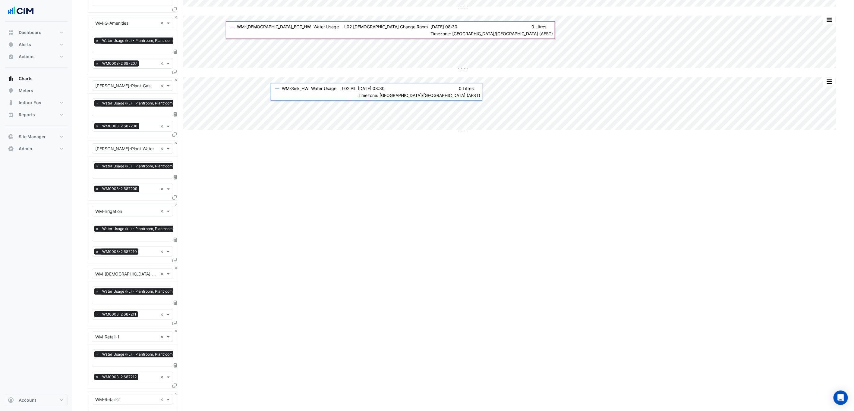
click at [147, 318] on input "text" at bounding box center [148, 315] width 17 height 6
click at [75, 315] on section "Hide settings 14 Stratton Street Split All Split None Print Save as JPEG Save a…" at bounding box center [462, 189] width 781 height 1148
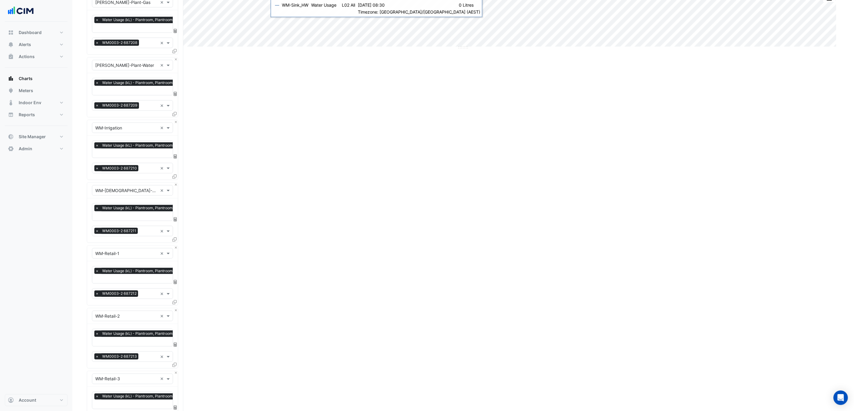
scroll to position [497, 0]
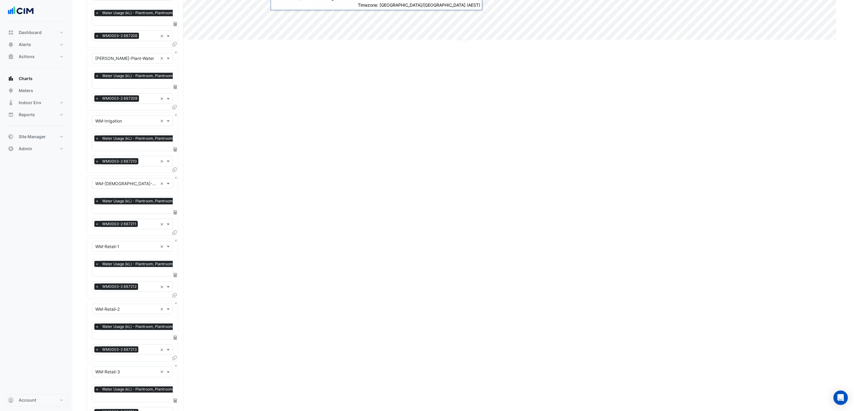
click at [145, 290] on input "text" at bounding box center [148, 287] width 17 height 6
click at [77, 293] on section "Hide settings 14 Stratton Street Split All Split None Print Save as JPEG Save a…" at bounding box center [462, 99] width 781 height 1148
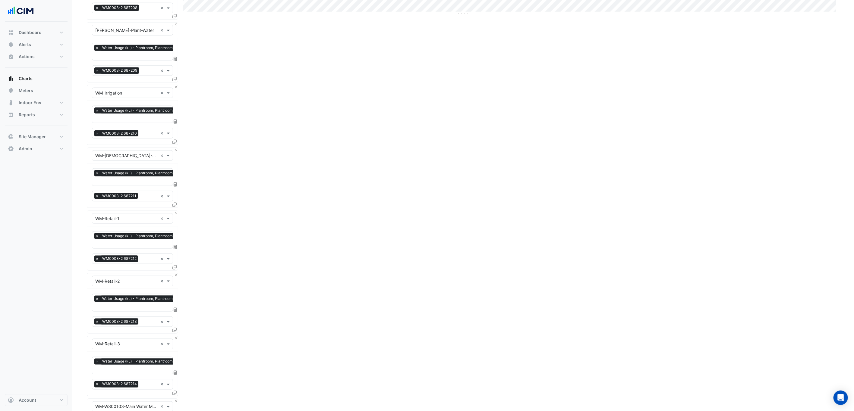
scroll to position [587, 0]
click at [145, 261] on input "text" at bounding box center [149, 260] width 17 height 6
click at [61, 280] on div "Dashboard Portfolio Ratings Performance Alerts Site Rules Templates Actions Sit…" at bounding box center [36, 208] width 63 height 373
click at [144, 324] on input "text" at bounding box center [149, 323] width 17 height 6
click at [30, 314] on div "Dashboard Portfolio Ratings Performance Alerts Site Rules Templates Actions Sit…" at bounding box center [36, 208] width 63 height 373
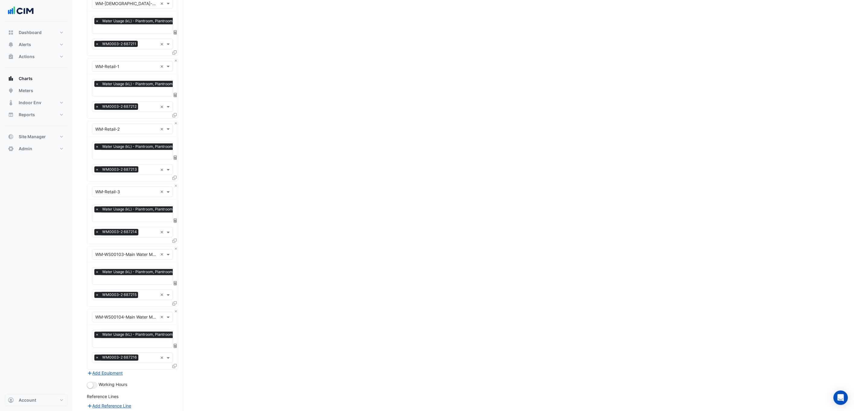
scroll to position [678, 0]
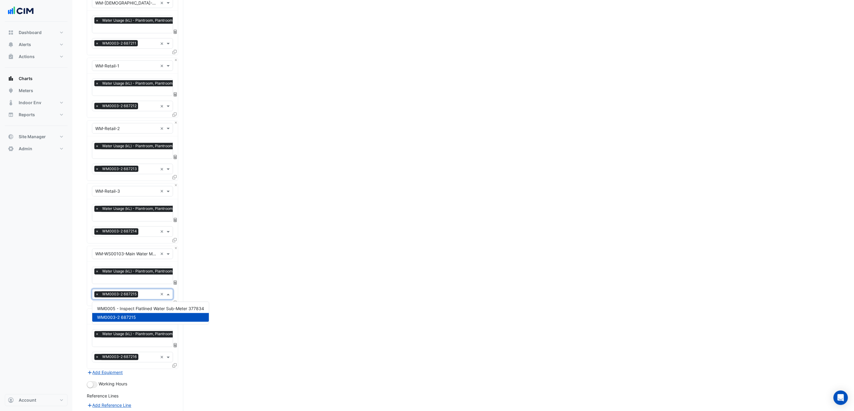
click at [142, 297] on input "text" at bounding box center [148, 295] width 17 height 6
click at [100, 306] on div "WM0005 - Inspect Flatlined Water Sub-Meter 377834" at bounding box center [150, 309] width 117 height 9
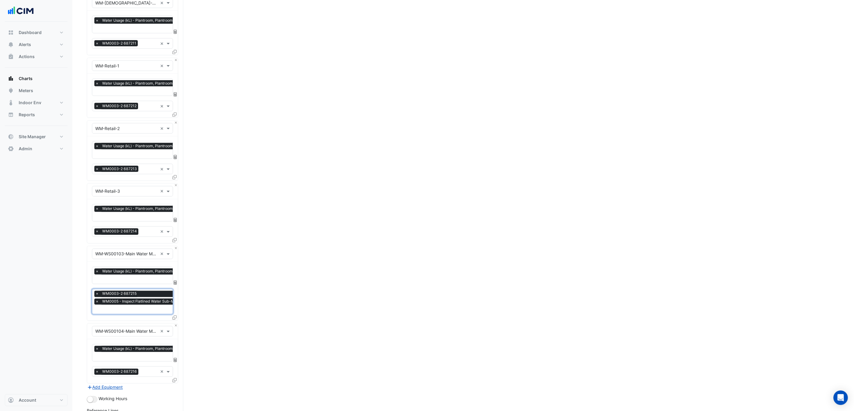
click at [141, 374] on input "text" at bounding box center [149, 372] width 17 height 6
click at [137, 383] on div "WM0005 - Inspect Flatlined Water Sub-Meter 377835" at bounding box center [150, 386] width 117 height 9
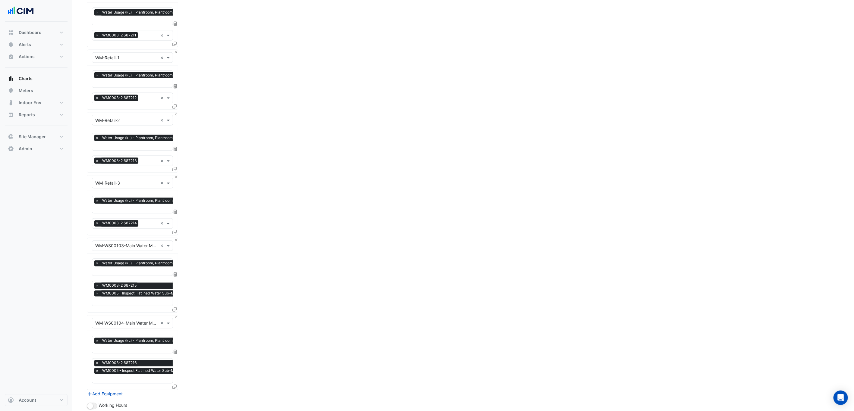
scroll to position [790, 0]
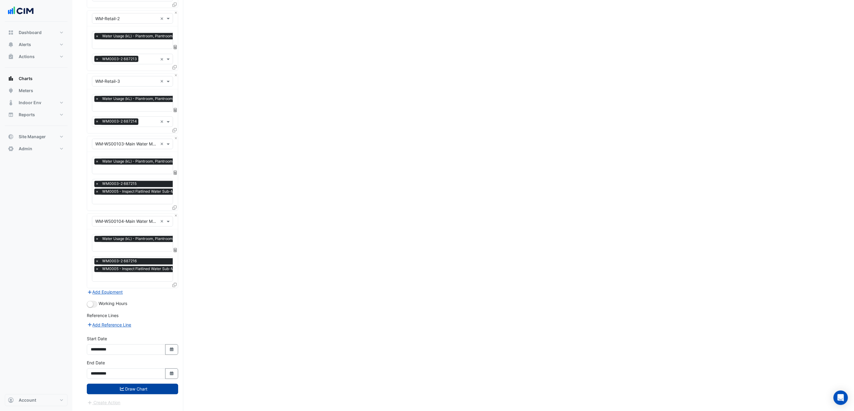
click at [145, 392] on button "Draw Chart" at bounding box center [132, 389] width 91 height 11
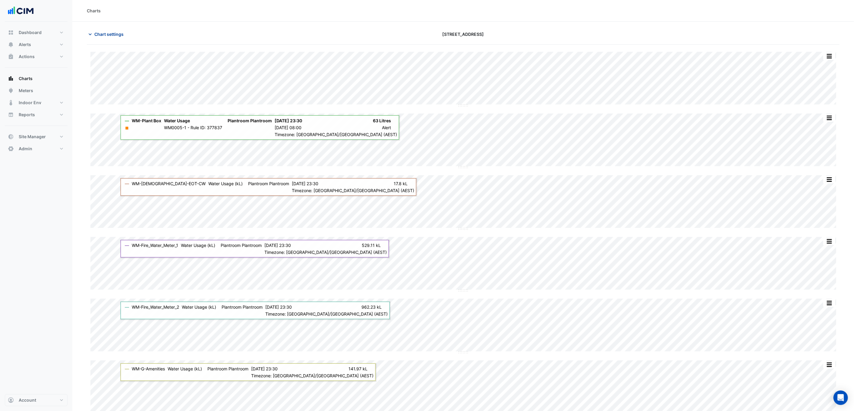
click at [115, 33] on span "Chart settings" at bounding box center [108, 34] width 29 height 6
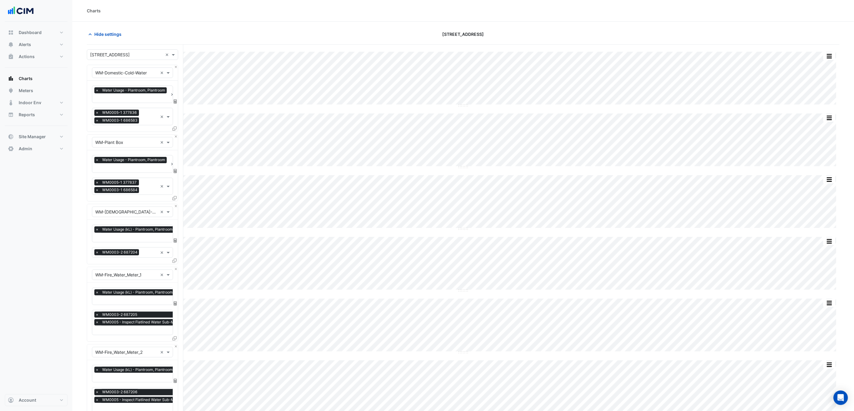
click at [118, 56] on input "text" at bounding box center [126, 55] width 73 height 6
type input "***"
click at [145, 79] on div "[STREET_ADDRESS]" at bounding box center [133, 76] width 92 height 9
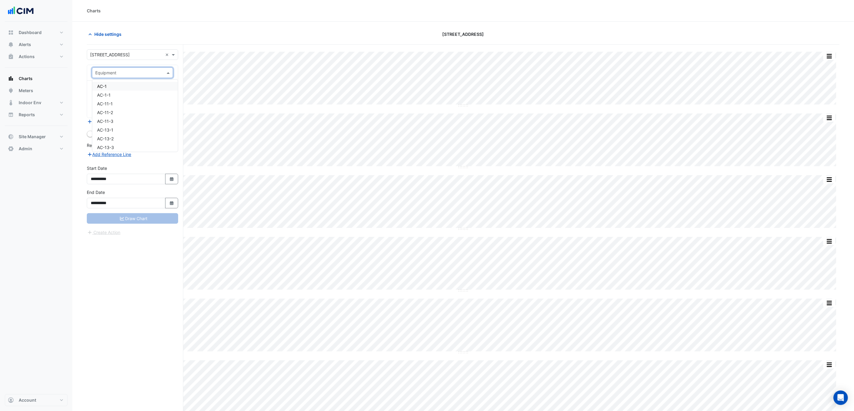
click at [141, 68] on div "Equipment" at bounding box center [132, 72] width 81 height 11
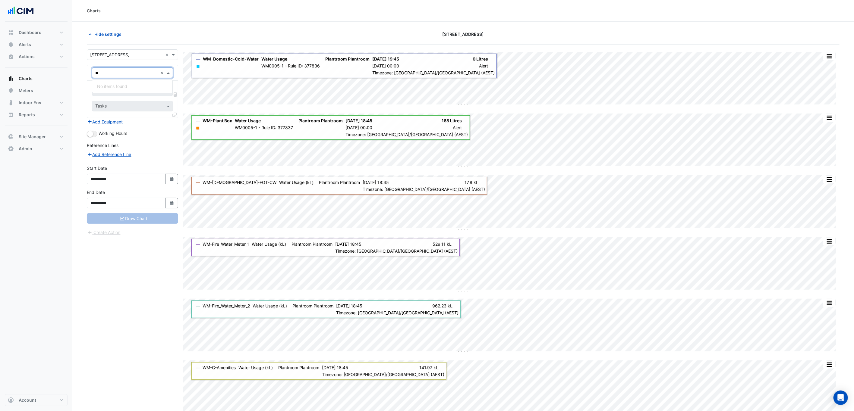
type input "**"
click at [174, 42] on div "Hide settings 150 Lonsdale Street" at bounding box center [463, 37] width 752 height 16
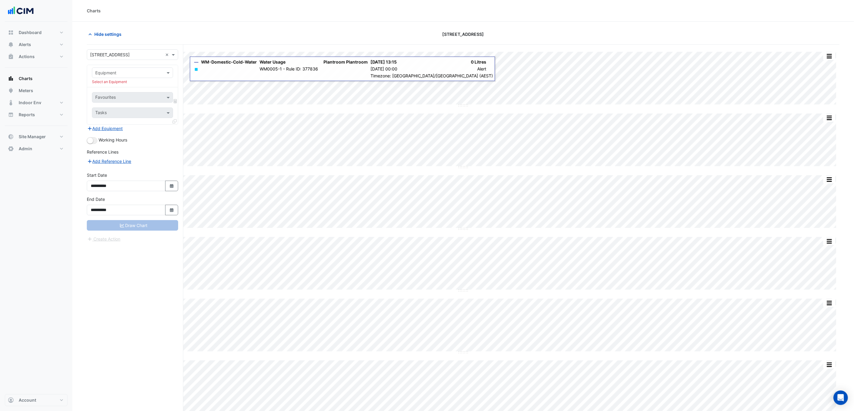
click at [137, 55] on input "text" at bounding box center [126, 55] width 73 height 6
type input "**********"
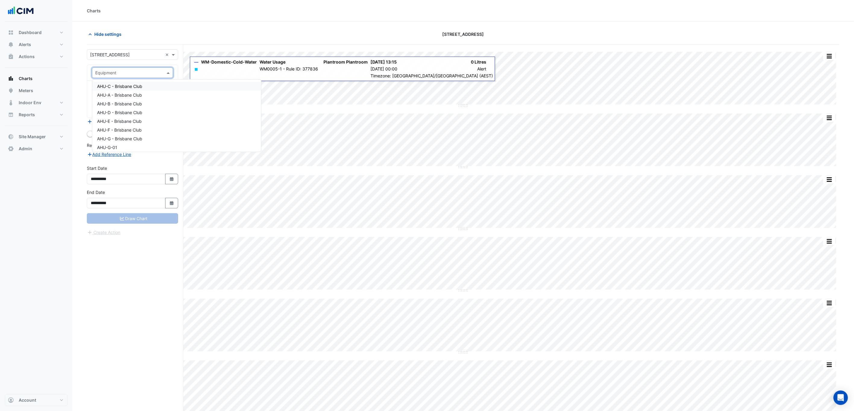
click at [145, 74] on input "text" at bounding box center [126, 73] width 62 height 6
type input "**"
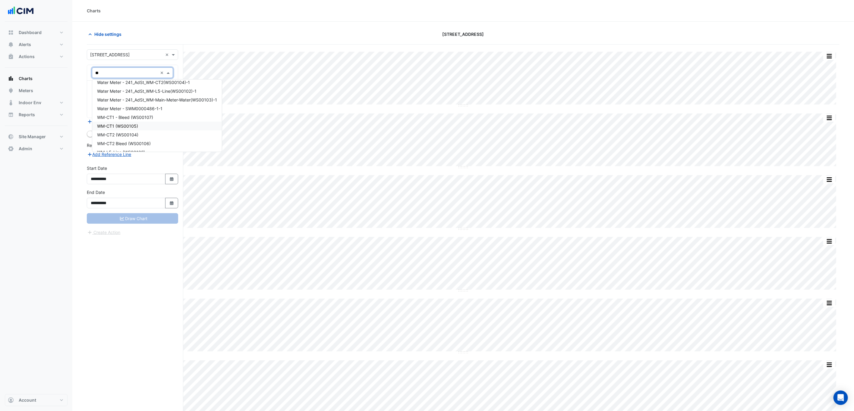
scroll to position [45, 0]
click at [175, 99] on div "WM-CT1 - Bleed (WS00107)" at bounding box center [157, 102] width 130 height 9
click at [136, 91] on input "text" at bounding box center [128, 91] width 67 height 6
click at [139, 108] on div "Water Usage (kL) - All, All" at bounding box center [132, 104] width 80 height 9
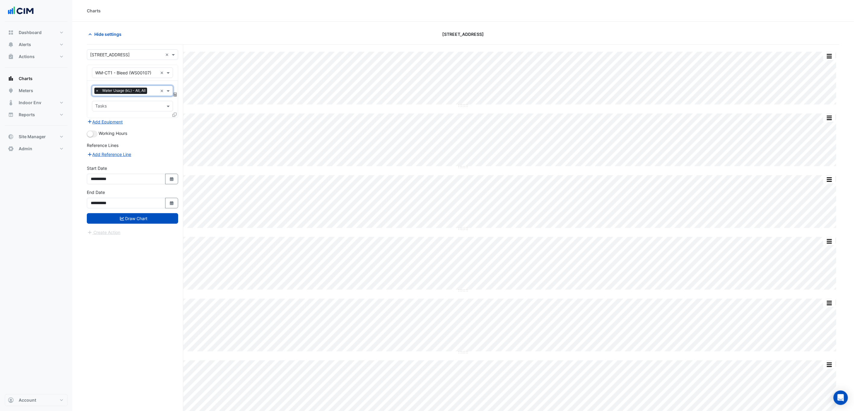
click at [139, 108] on input "text" at bounding box center [128, 107] width 67 height 6
click at [139, 121] on div "WM0005 647252" at bounding box center [132, 119] width 80 height 9
click at [145, 108] on input "text" at bounding box center [146, 107] width 21 height 6
click at [146, 128] on div "WM0003-2 687241" at bounding box center [132, 128] width 80 height 9
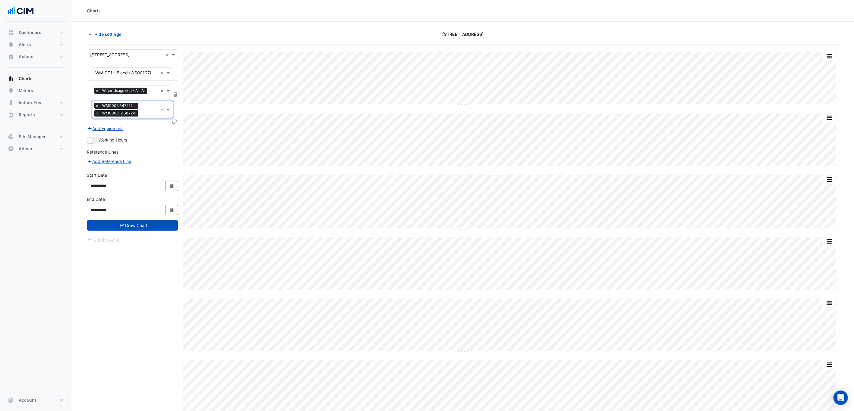
click at [172, 122] on icon at bounding box center [174, 122] width 4 height 4
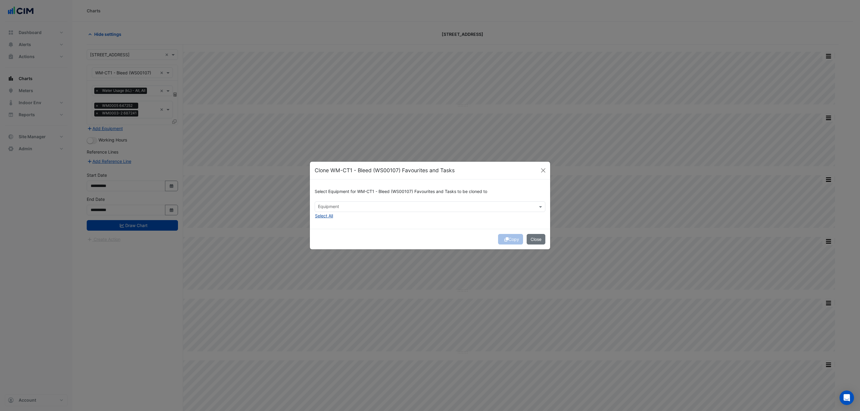
click at [333, 216] on button "Select All" at bounding box center [324, 215] width 19 height 7
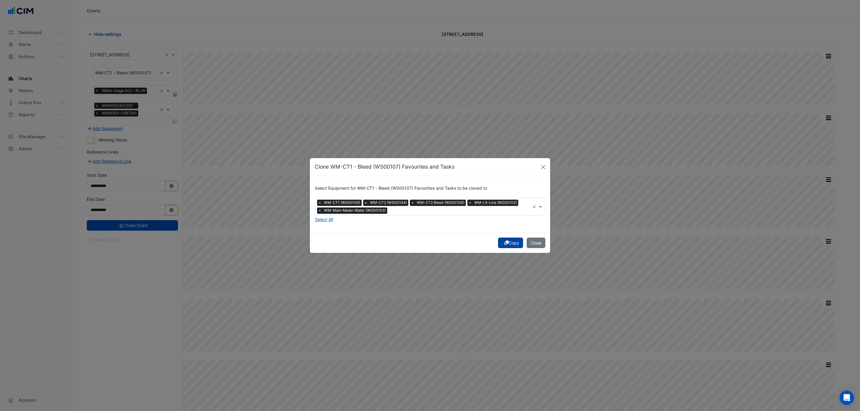
click at [514, 246] on button "Copy" at bounding box center [510, 243] width 25 height 11
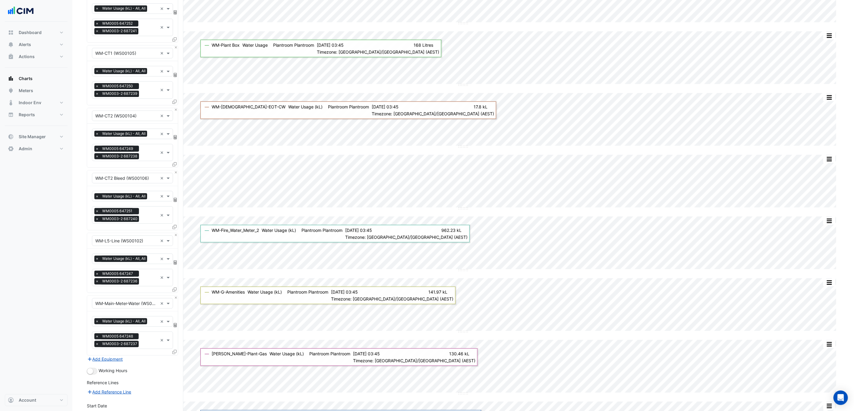
scroll to position [226, 0]
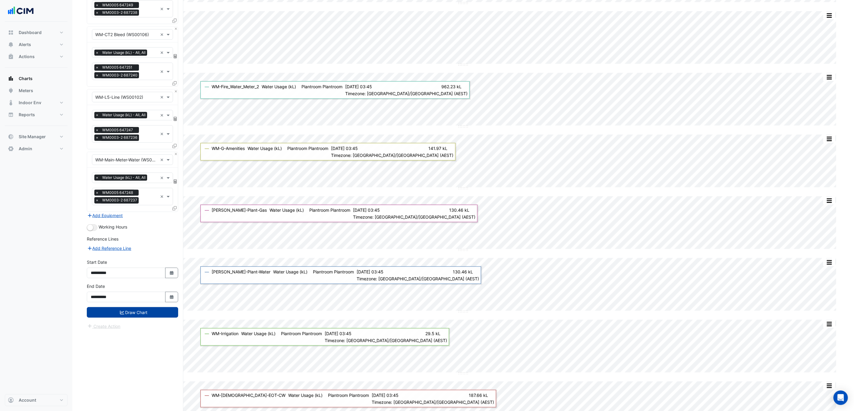
click at [150, 315] on button "Draw Chart" at bounding box center [132, 312] width 91 height 11
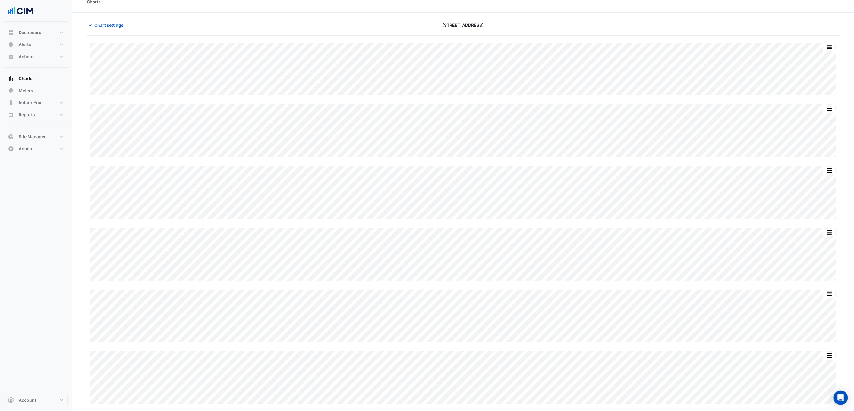
scroll to position [12, 0]
click at [31, 144] on button "Admin" at bounding box center [36, 149] width 63 height 12
click at [38, 141] on button "Site Manager" at bounding box center [36, 137] width 63 height 12
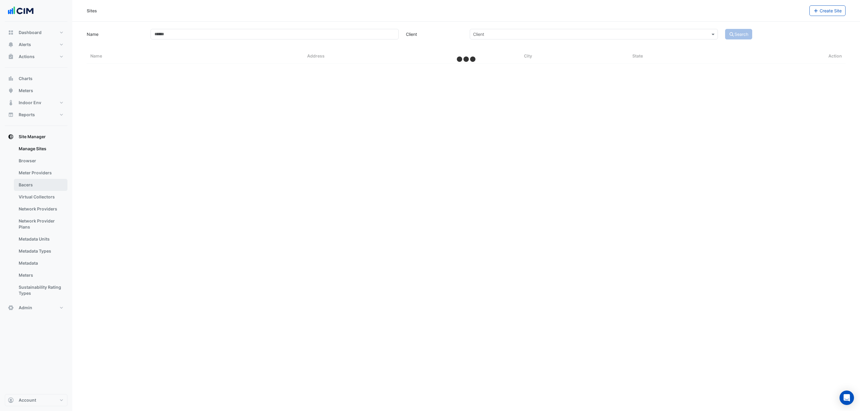
click at [37, 185] on link "Bacers" at bounding box center [41, 185] width 54 height 12
click at [317, 34] on div "Select a Site" at bounding box center [467, 39] width 380 height 11
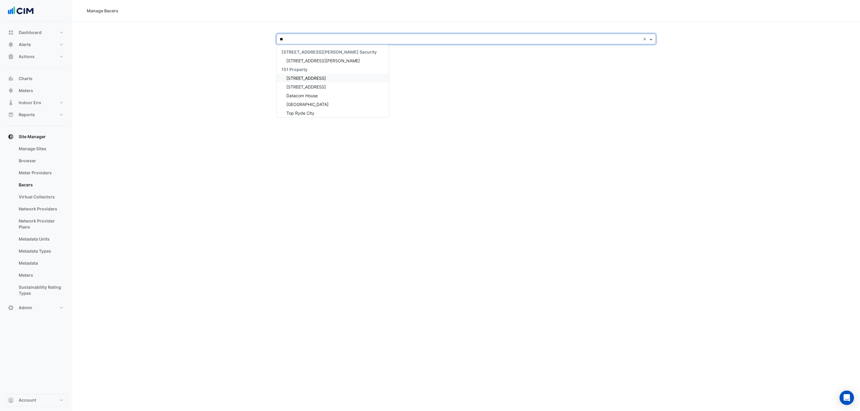
type input "***"
click at [305, 57] on div "[STREET_ADDRESS]" at bounding box center [322, 60] width 90 height 9
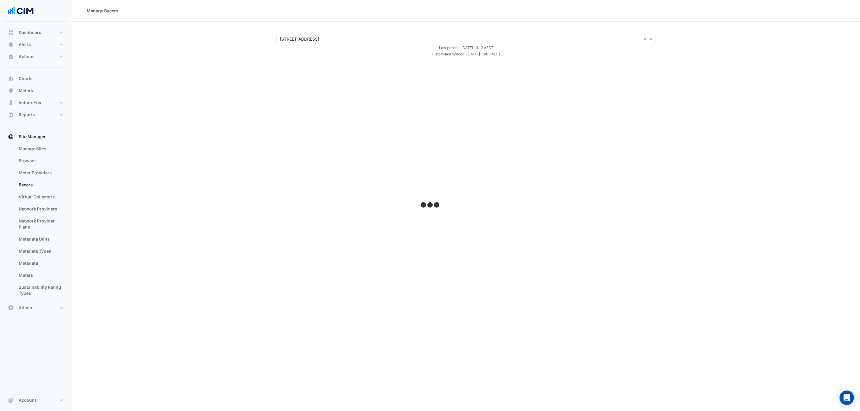
select select "***"
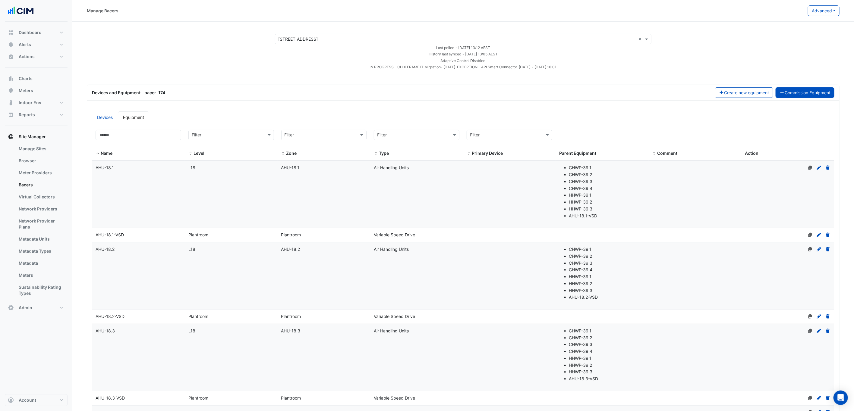
click at [812, 92] on button "Commission Equipment" at bounding box center [804, 92] width 59 height 11
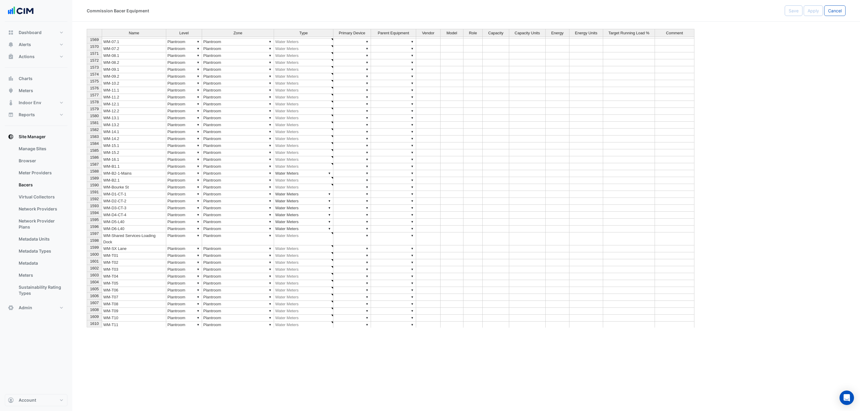
scroll to position [11281, 0]
drag, startPoint x: 146, startPoint y: 243, endPoint x: 151, endPoint y: 252, distance: 9.6
click at [151, 252] on tbody "1548 VAV-37-26 ▼ L37 (NABERS IE) ▼ VAV-37-26 ▼ Variable Air Volume ▼ ▼ AHU-38.1…" at bounding box center [391, 139] width 608 height 517
click at [150, 245] on table "Insert rows above Insert rows below Duplicate row above Duplicate row below Del…" at bounding box center [183, 269] width 66 height 49
click at [135, 294] on td "WM-T07" at bounding box center [134, 297] width 64 height 7
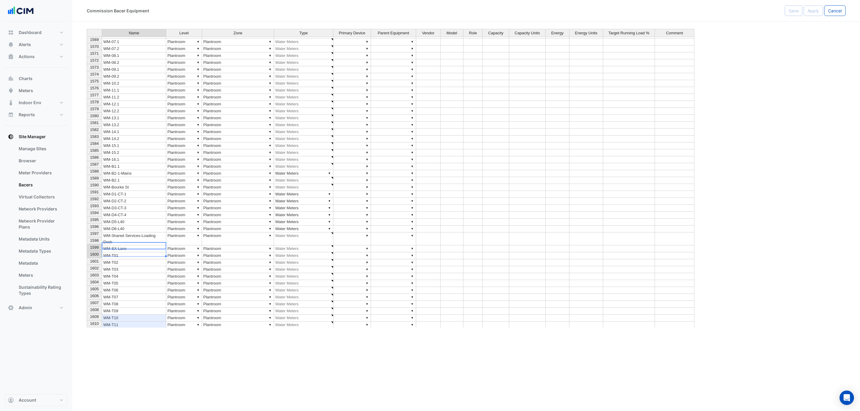
drag, startPoint x: 139, startPoint y: 247, endPoint x: 140, endPoint y: 252, distance: 4.6
click at [140, 252] on tbody "1548 VAV-37-26 ▼ L37 (NABERS IE) ▼ VAV-37-26 ▼ Variable Air Volume ▼ ▼ AHU-38.1…" at bounding box center [391, 139] width 608 height 517
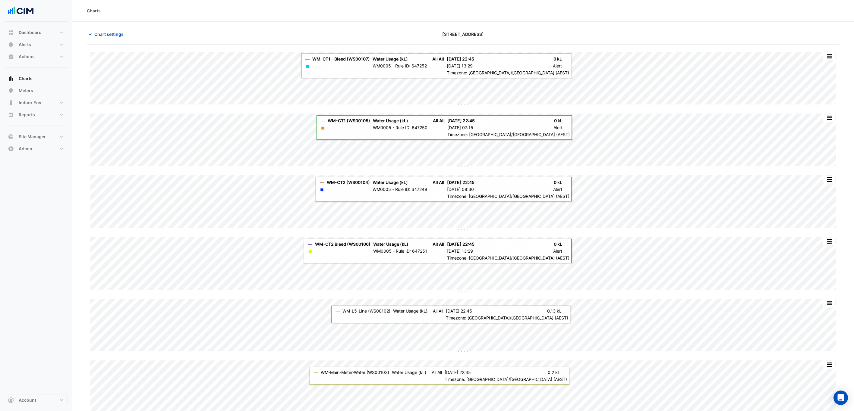
scroll to position [12, 0]
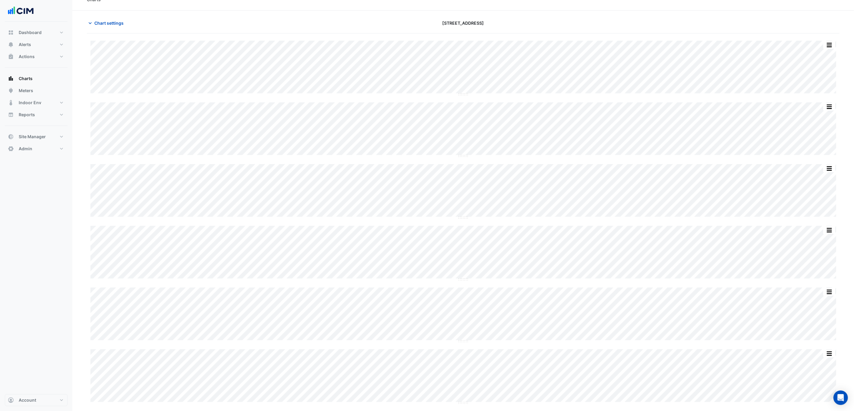
click at [111, 28] on div "Chart settings [STREET_ADDRESS]" at bounding box center [463, 26] width 752 height 16
click at [105, 23] on span "Chart settings" at bounding box center [108, 23] width 29 height 6
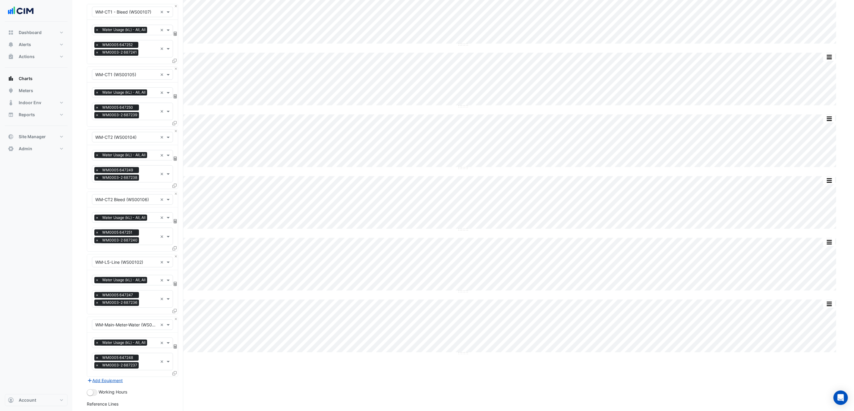
scroll to position [0, 0]
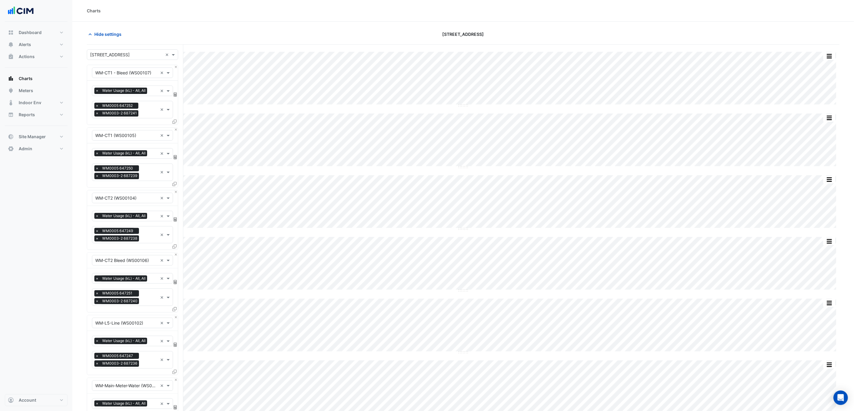
click at [142, 53] on input "text" at bounding box center [126, 55] width 73 height 6
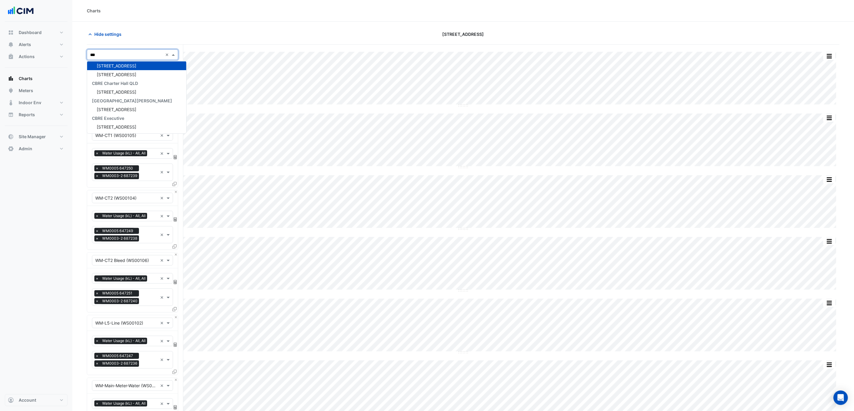
scroll to position [3, 0]
type input "***"
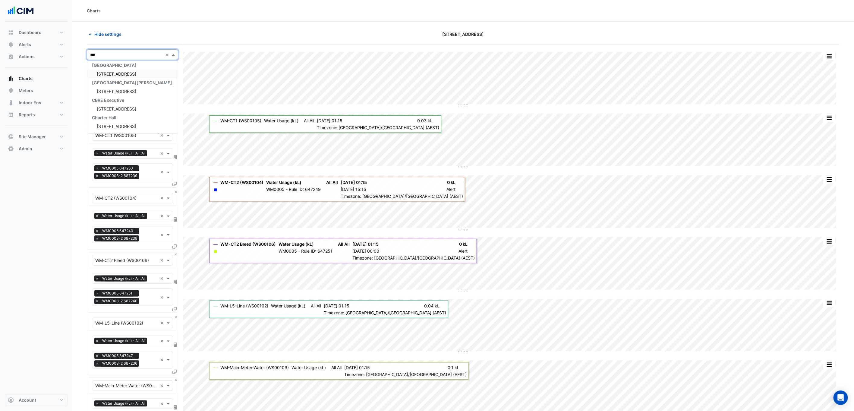
click at [129, 72] on span "[STREET_ADDRESS]" at bounding box center [116, 73] width 39 height 5
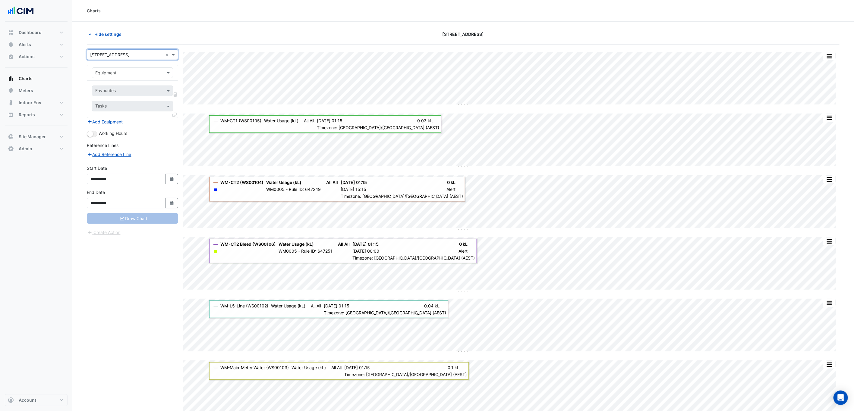
click at [161, 75] on div at bounding box center [132, 72] width 80 height 7
type input "**"
click at [150, 119] on div "WM_[DOMAIN_NAME]_WATER" at bounding box center [135, 121] width 87 height 9
click at [145, 92] on input "text" at bounding box center [125, 91] width 61 height 6
click at [143, 107] on span "Water Usage (kL) - Plantroom, Plantroom" at bounding box center [137, 104] width 81 height 5
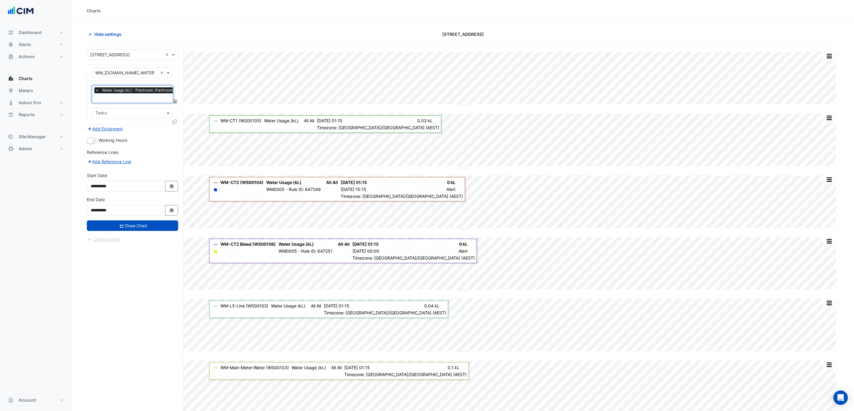
click at [146, 112] on input "text" at bounding box center [128, 114] width 67 height 6
click at [148, 127] on div "WM0005 647335" at bounding box center [132, 126] width 80 height 9
click at [144, 112] on input "text" at bounding box center [147, 114] width 20 height 6
click at [146, 133] on div "WM0003-2 687242" at bounding box center [132, 135] width 80 height 9
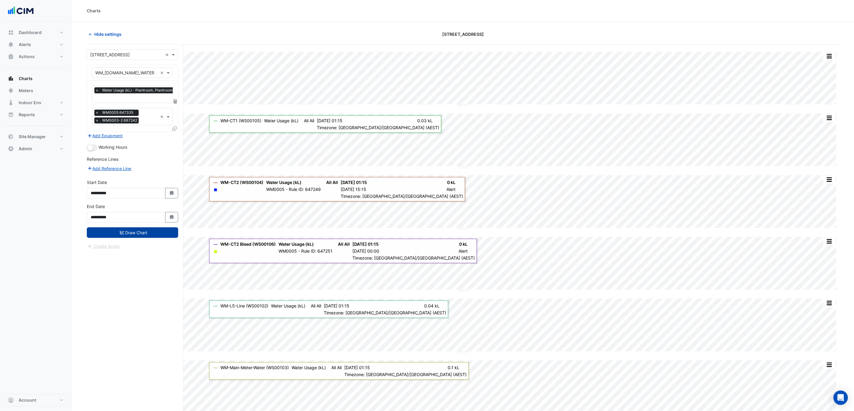
click at [160, 237] on button "Draw Chart" at bounding box center [132, 232] width 91 height 11
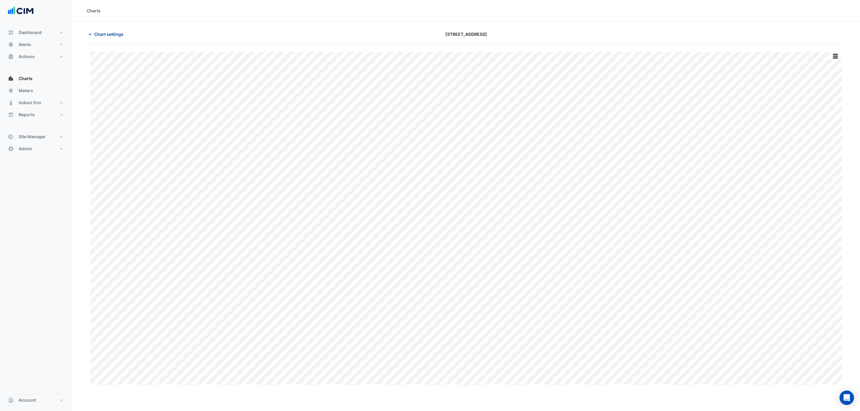
click at [122, 37] on button "Chart settings" at bounding box center [107, 34] width 41 height 11
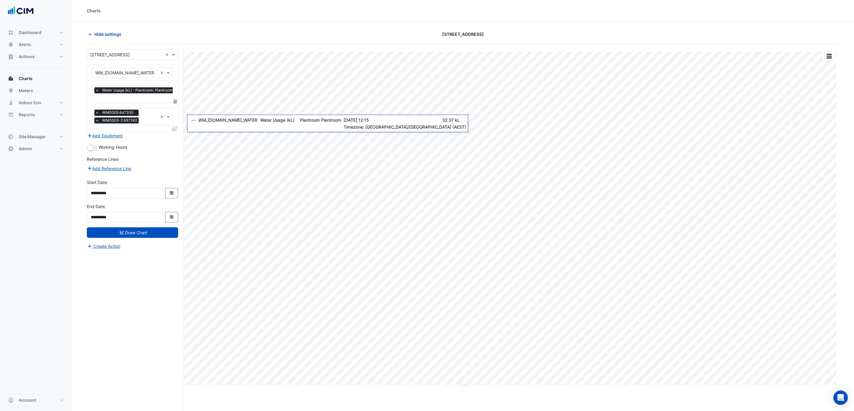
click at [175, 130] on icon at bounding box center [174, 129] width 4 height 4
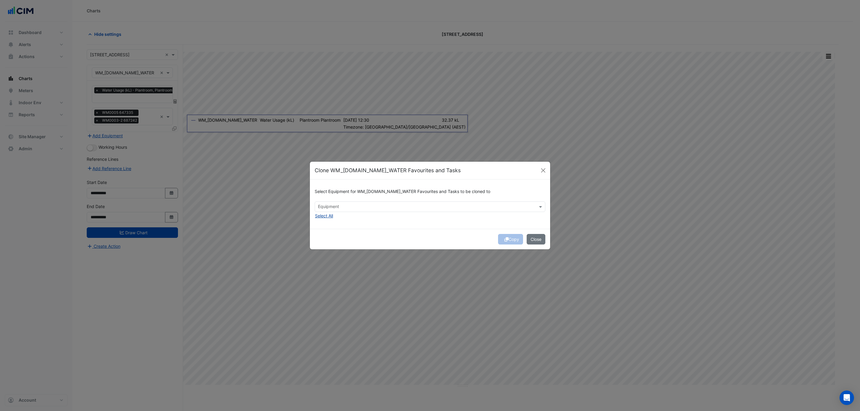
click at [333, 216] on button "Select All" at bounding box center [324, 215] width 19 height 7
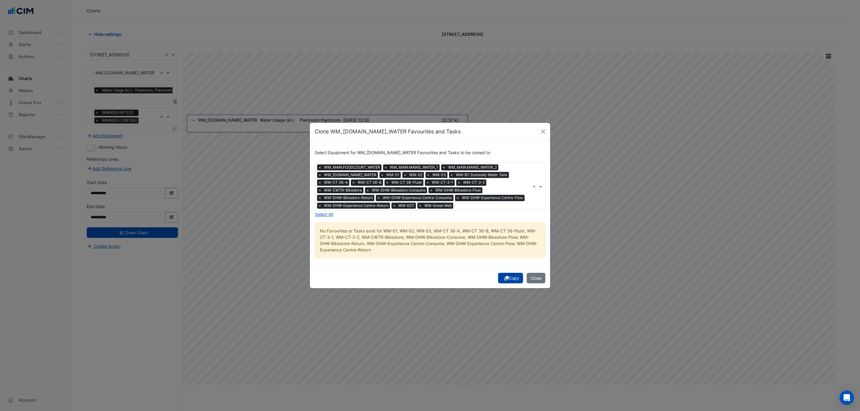
click at [508, 278] on button "Copy" at bounding box center [510, 278] width 25 height 11
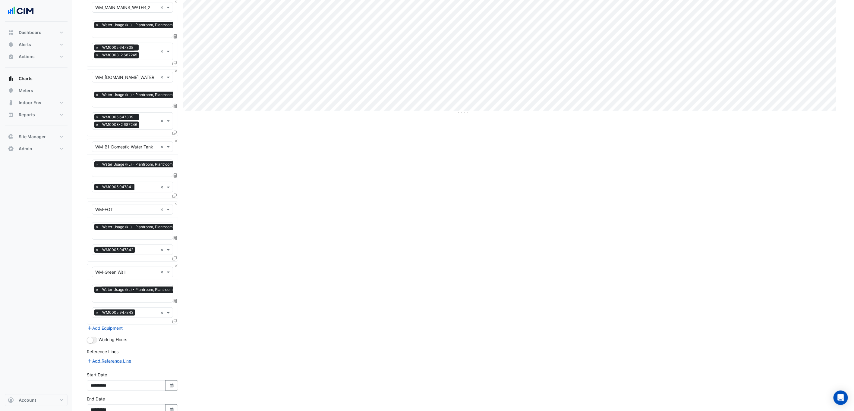
scroll to position [314, 0]
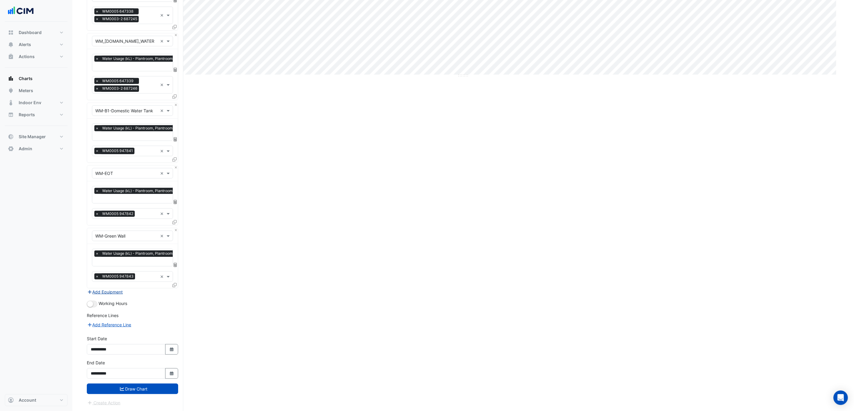
click at [105, 290] on button "Add Equipment" at bounding box center [105, 292] width 36 height 7
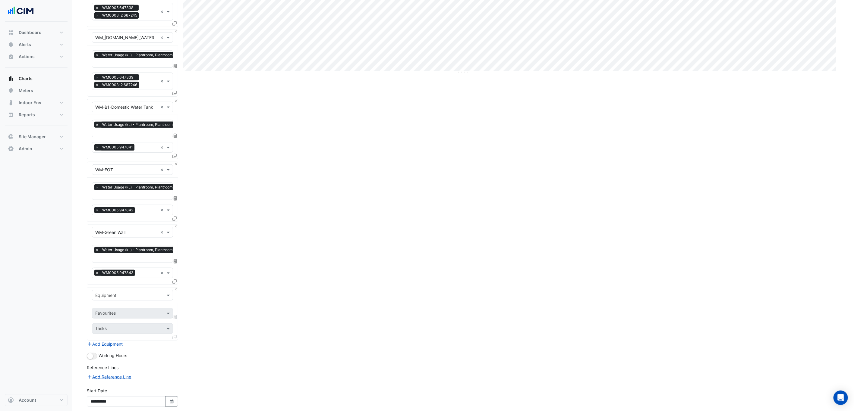
click at [124, 303] on div "Equipment" at bounding box center [132, 296] width 91 height 16
click at [121, 298] on input "text" at bounding box center [126, 296] width 62 height 6
type input "**"
click at [152, 323] on div "Water Meter - WM-01-1" at bounding box center [135, 319] width 87 height 9
click at [147, 315] on input "text" at bounding box center [125, 314] width 61 height 6
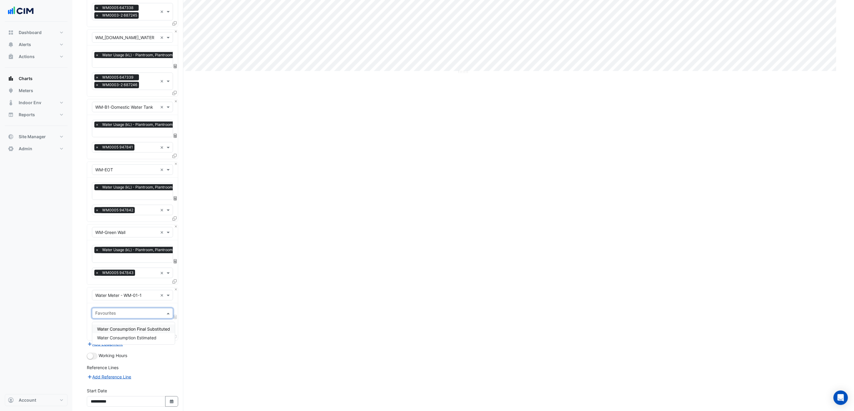
click at [146, 329] on span "Water Consumption Final Substituted" at bounding box center [133, 329] width 73 height 5
click at [141, 322] on input "text" at bounding box center [132, 321] width 74 height 6
click at [173, 386] on div "Add Reference Line" at bounding box center [132, 384] width 91 height 7
click at [154, 338] on input "text" at bounding box center [128, 336] width 67 height 6
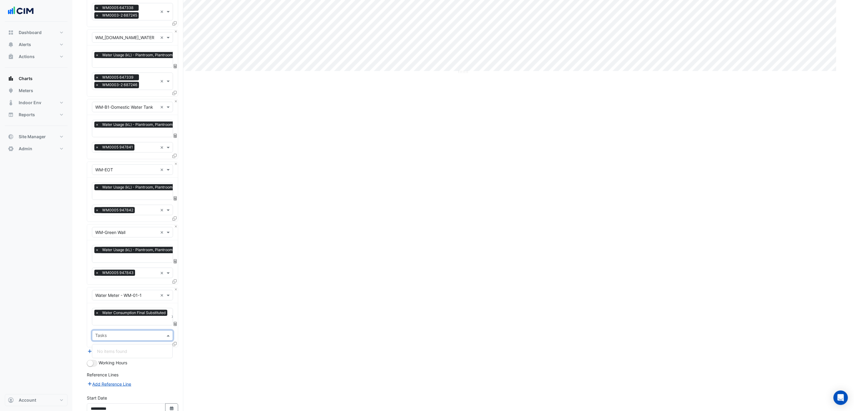
click at [155, 370] on form "× [STREET_ADDRESS] × × WM_[DOMAIN_NAME]_WATER × × Water Usage (kL) - Plantroom,…" at bounding box center [132, 100] width 91 height 730
click at [139, 322] on input "text" at bounding box center [132, 321] width 74 height 6
click at [139, 342] on span "Water Consumption Estimated" at bounding box center [126, 344] width 59 height 5
click at [139, 337] on div "× Water Consumption Final Substituted × Water Consumption Estimated × Tasks" at bounding box center [132, 329] width 91 height 52
click at [140, 343] on input "text" at bounding box center [128, 344] width 67 height 6
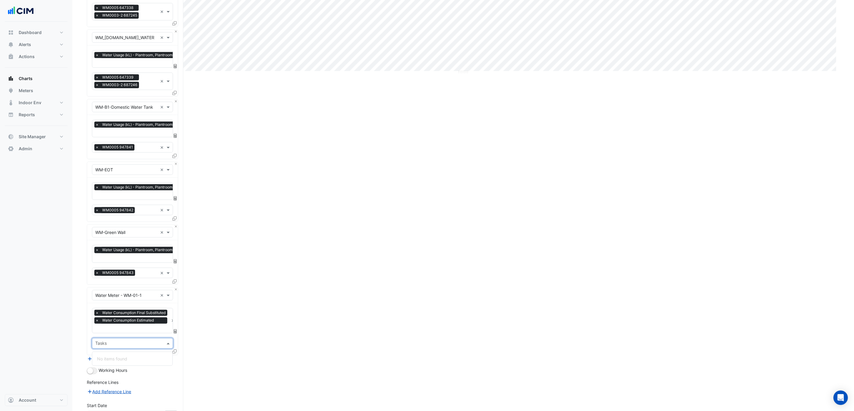
click at [163, 379] on form "× [STREET_ADDRESS] × × WM_[DOMAIN_NAME]_WATER × × Water Usage (kL) - Plantroom,…" at bounding box center [132, 104] width 91 height 738
click at [173, 354] on icon at bounding box center [174, 352] width 4 height 4
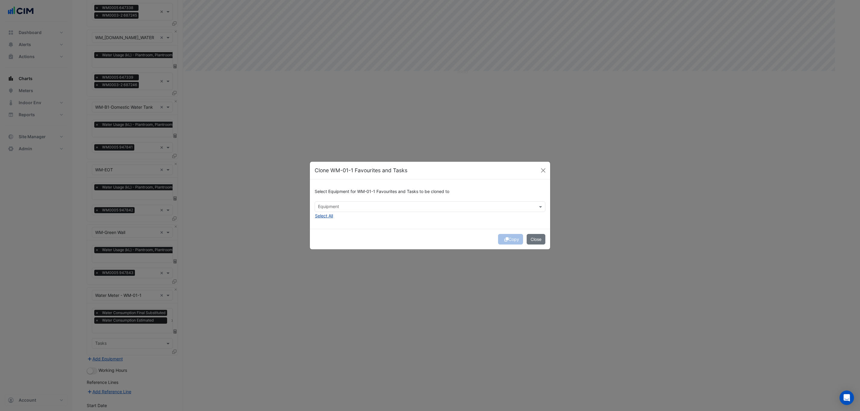
click at [331, 214] on button "Select All" at bounding box center [324, 215] width 19 height 7
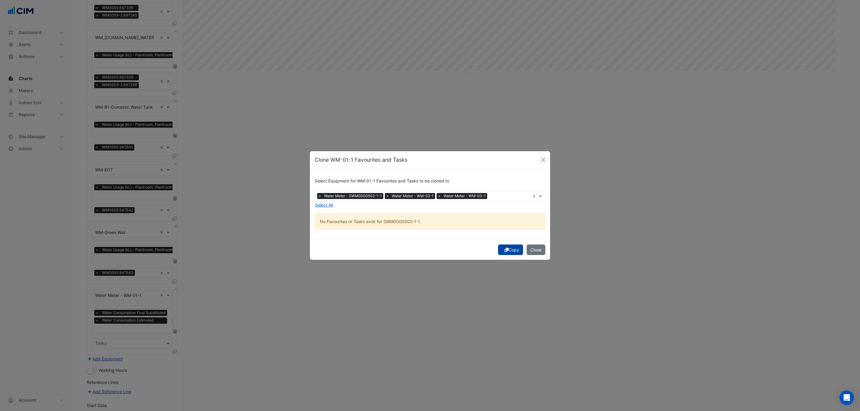
click at [511, 246] on button "Copy" at bounding box center [510, 250] width 25 height 11
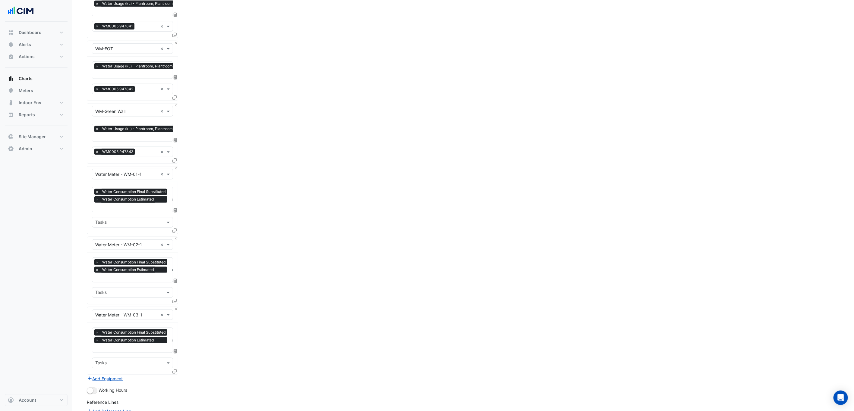
scroll to position [525, 0]
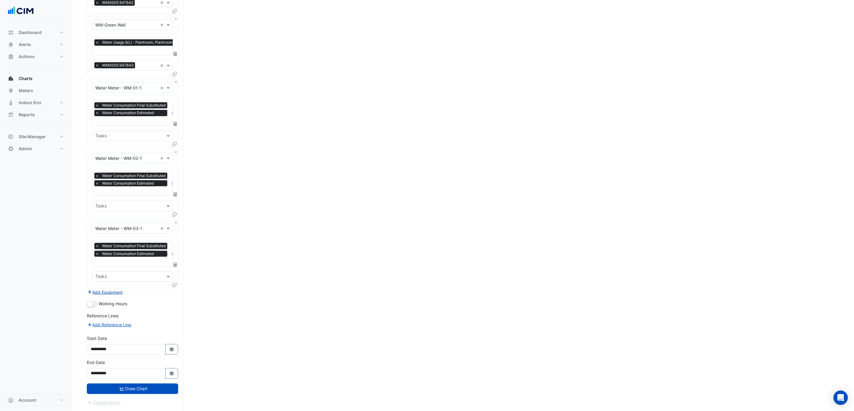
click at [107, 293] on button "Add Equipment" at bounding box center [105, 292] width 36 height 7
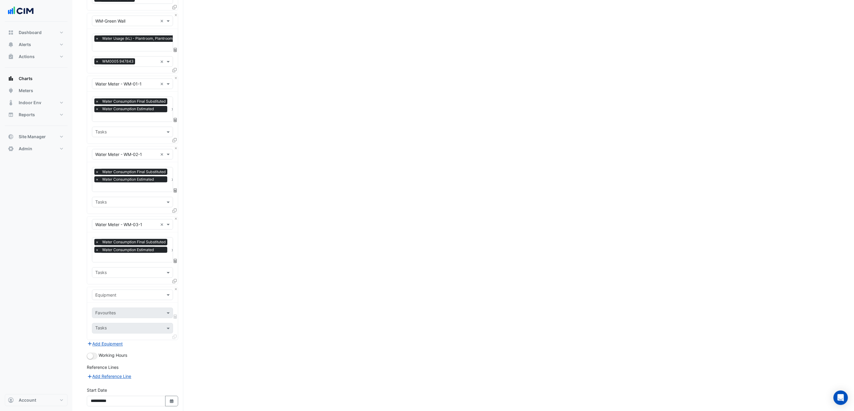
click at [135, 297] on input "text" at bounding box center [126, 295] width 62 height 6
type input "**"
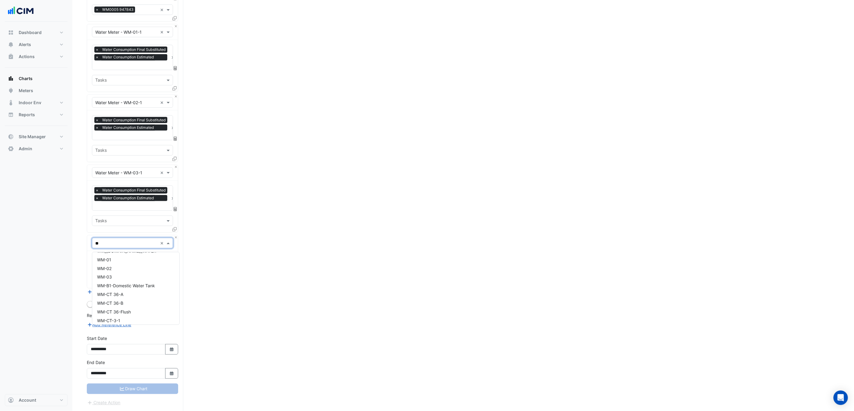
scroll to position [78, 0]
click at [138, 291] on div "WM-CT 36-A" at bounding box center [135, 295] width 87 height 9
click at [145, 261] on input "text" at bounding box center [125, 262] width 61 height 6
click at [148, 276] on div "Water Daily Use (L) - Level 36 Plantroom, Level 36 Plantroom" at bounding box center [157, 277] width 130 height 9
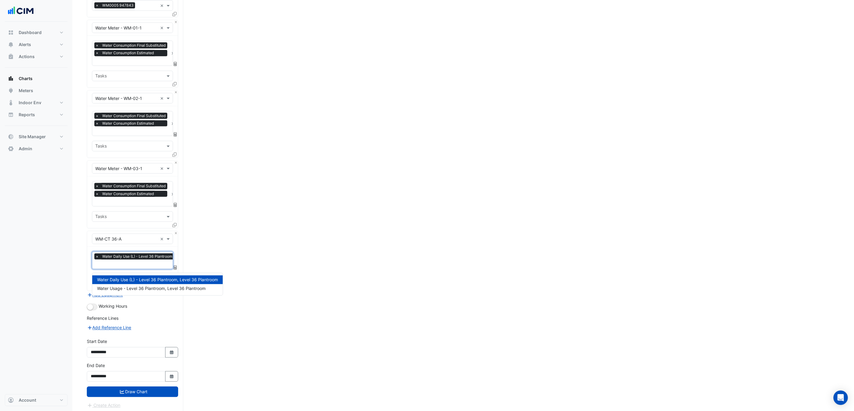
click at [140, 268] on input "text" at bounding box center [153, 265] width 116 height 6
click at [149, 290] on span "Water Usage - Level 36 Plantroom, Level 36 Plantroom" at bounding box center [151, 288] width 108 height 5
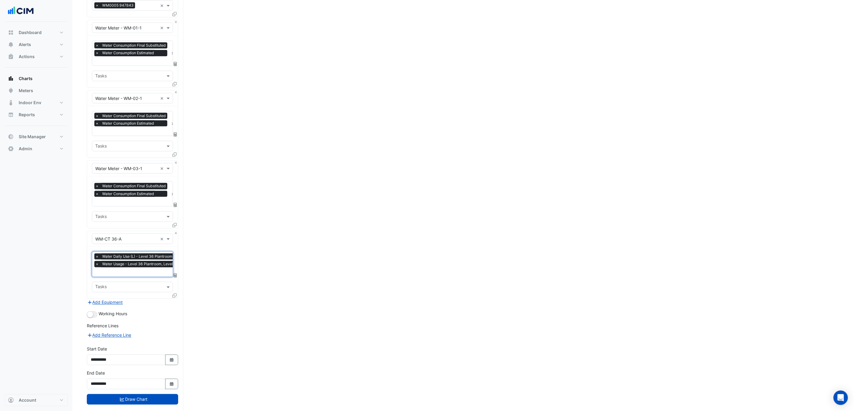
click at [145, 283] on div "× Water Daily Use (L) - Level 36 Plantroom, Level 36 Plantroom × Water Usage - …" at bounding box center [132, 273] width 91 height 52
click at [146, 290] on input "text" at bounding box center [128, 288] width 67 height 6
click at [149, 303] on div "WM0005-2 647323" at bounding box center [132, 303] width 80 height 9
click at [146, 297] on div "× Water Daily Use (L) - Level 36 Plantroom, Level 36 Plantroom × Water Usage - …" at bounding box center [132, 273] width 91 height 52
click at [145, 292] on div at bounding box center [148, 288] width 17 height 8
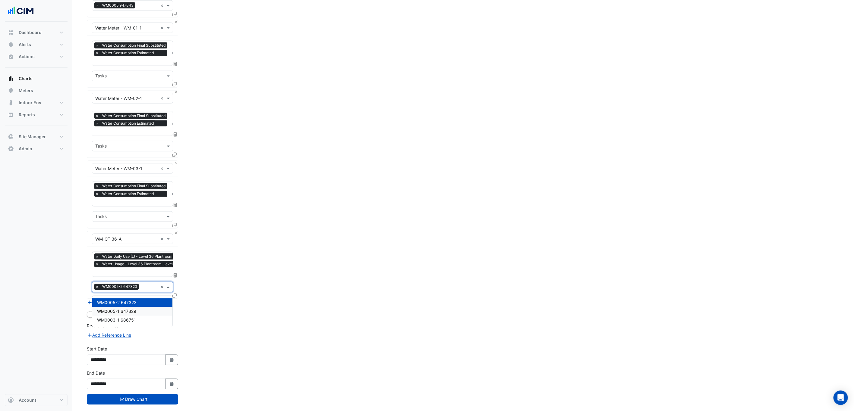
click at [148, 308] on div "WM0005-1 647329" at bounding box center [132, 311] width 80 height 9
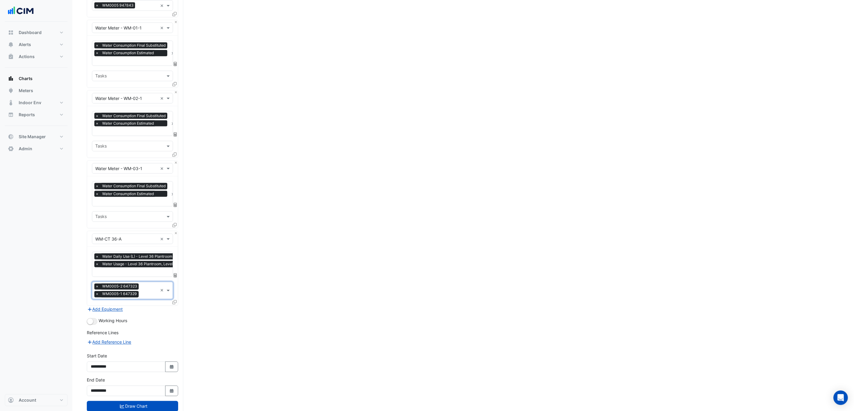
click at [146, 292] on input "text" at bounding box center [149, 291] width 17 height 6
click at [147, 324] on div "WM0003-1 686751" at bounding box center [132, 327] width 80 height 9
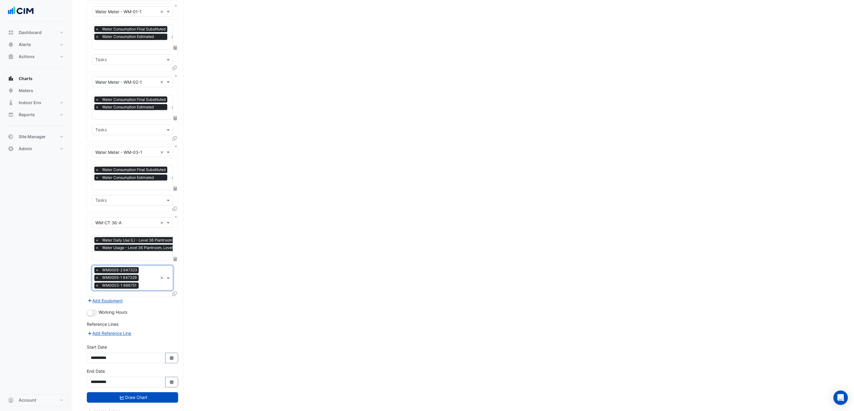
scroll to position [611, 0]
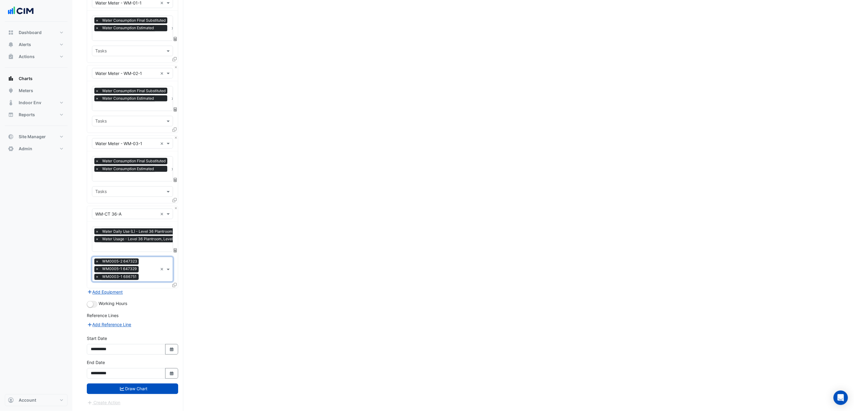
click at [176, 284] on icon at bounding box center [174, 285] width 4 height 4
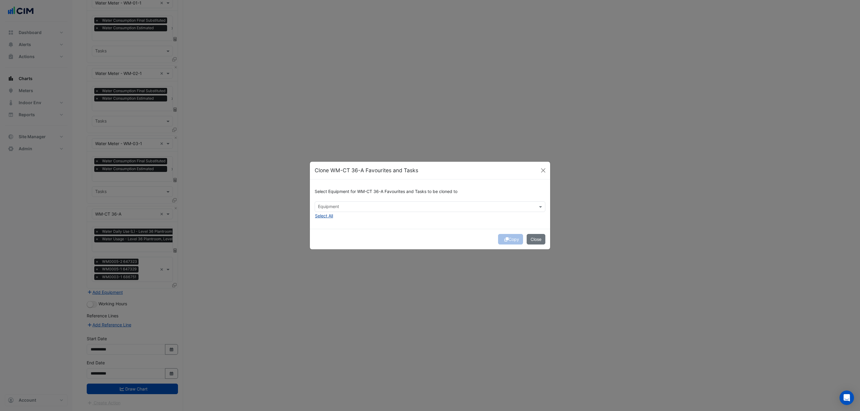
click at [328, 217] on button "Select All" at bounding box center [324, 215] width 19 height 7
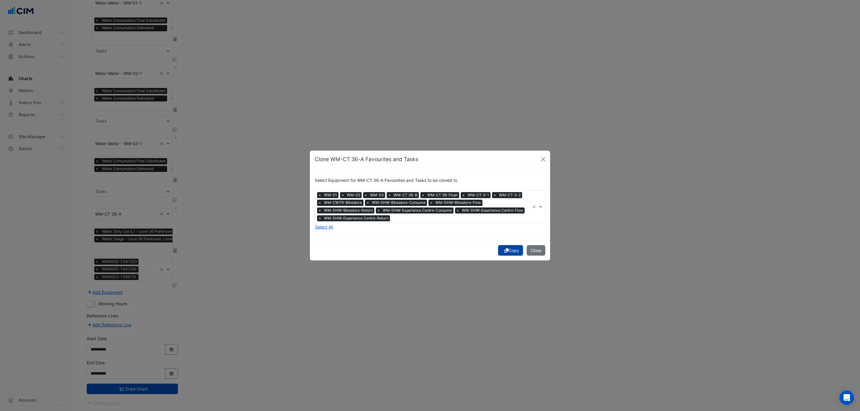
click at [511, 253] on button "Copy" at bounding box center [510, 250] width 25 height 11
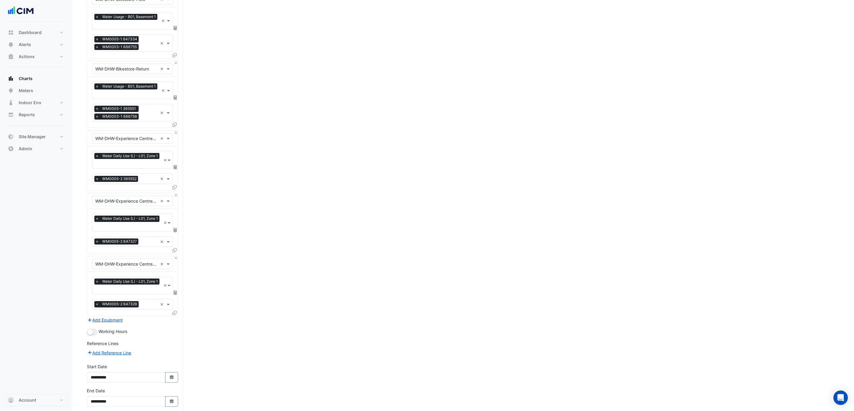
scroll to position [1593, 0]
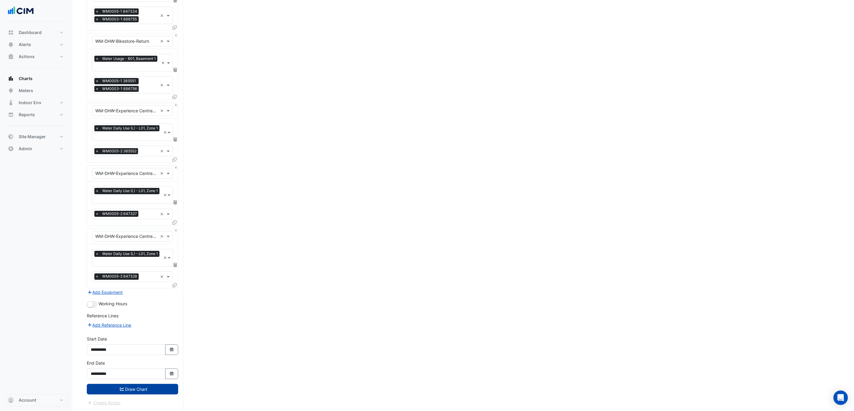
click at [140, 389] on button "Draw Chart" at bounding box center [132, 389] width 91 height 11
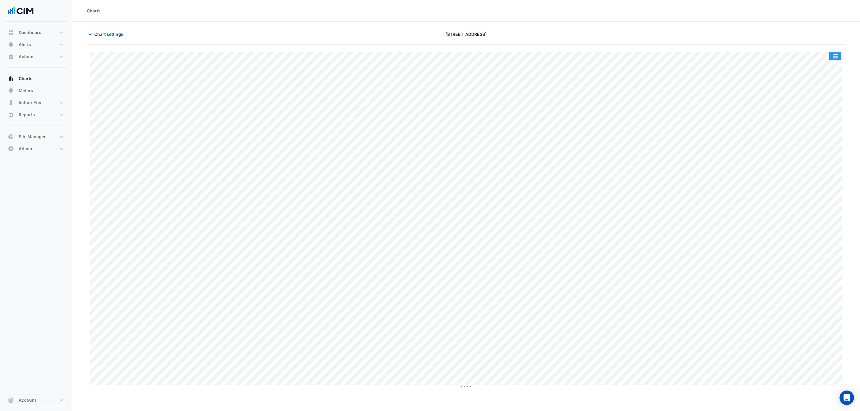
click at [838, 54] on button "button" at bounding box center [836, 56] width 12 height 8
click at [829, 69] on div "Split by Equip" at bounding box center [824, 66] width 36 height 11
click at [820, 34] on div at bounding box center [721, 34] width 255 height 11
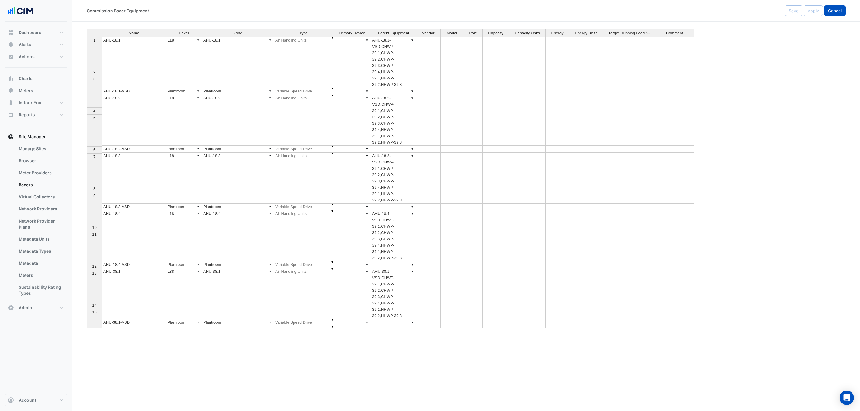
click at [834, 10] on span "Cancel" at bounding box center [836, 10] width 14 height 5
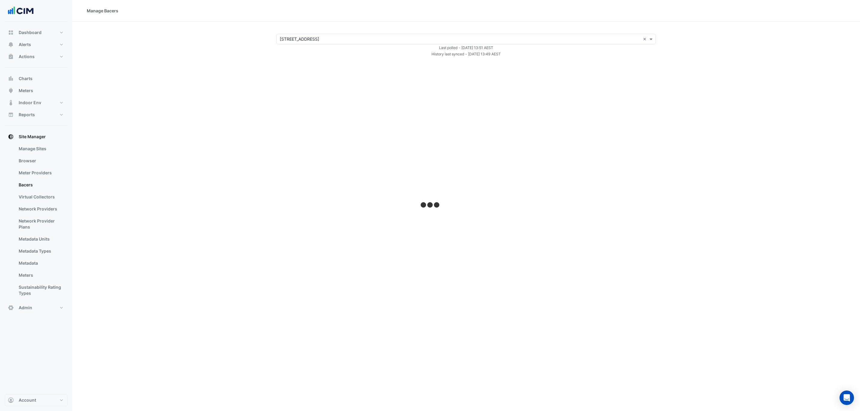
click at [347, 41] on input "text" at bounding box center [460, 39] width 361 height 6
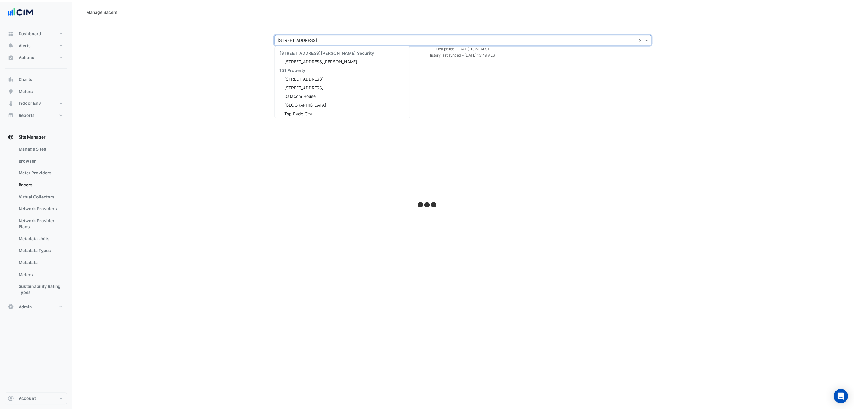
scroll to position [1267, 0]
select select "***"
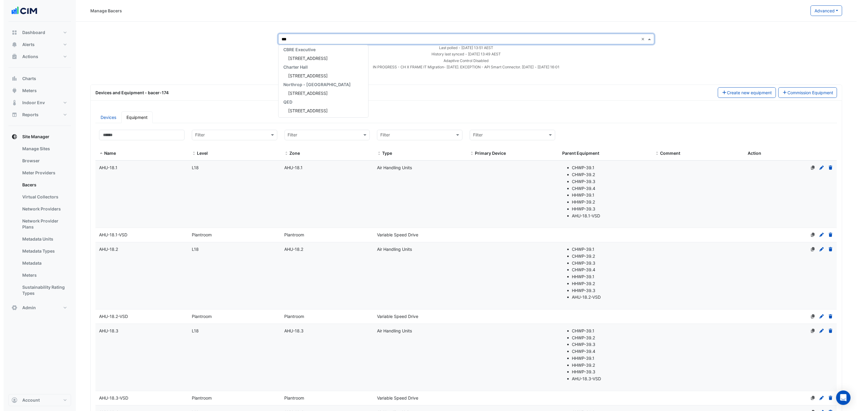
scroll to position [0, 0]
type input "***"
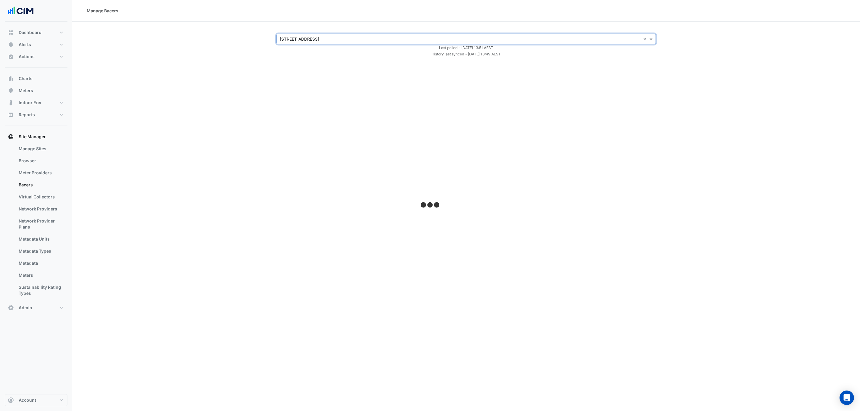
select select "***"
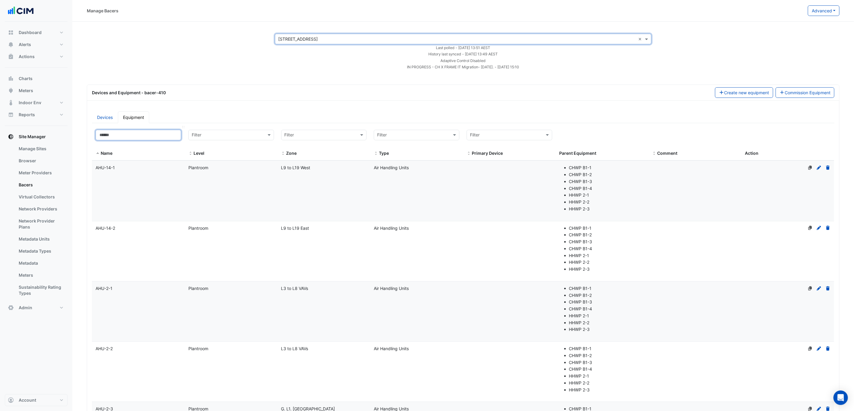
click at [123, 134] on input at bounding box center [139, 135] width 86 height 11
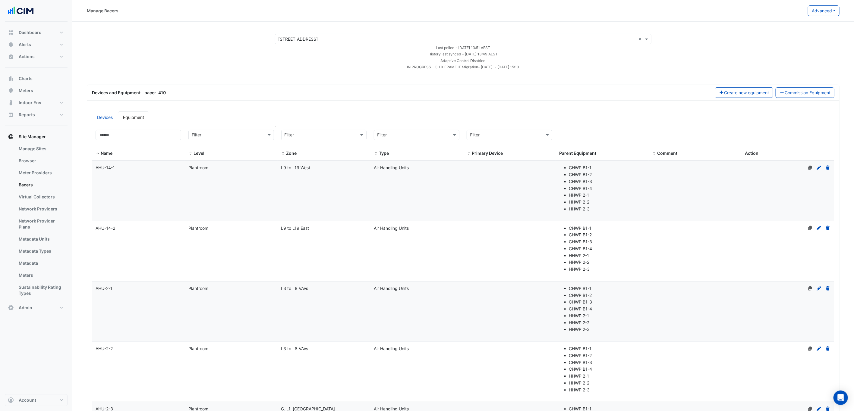
click at [223, 139] on div "Filter" at bounding box center [231, 135] width 86 height 11
click at [124, 133] on input at bounding box center [139, 135] width 86 height 11
click at [784, 85] on div "Devices and Equipment - bacer-410 Create new equipment Commission Equipment" at bounding box center [463, 93] width 752 height 16
click at [784, 91] on button "Commission Equipment" at bounding box center [804, 92] width 59 height 11
